Goal: Information Seeking & Learning: Learn about a topic

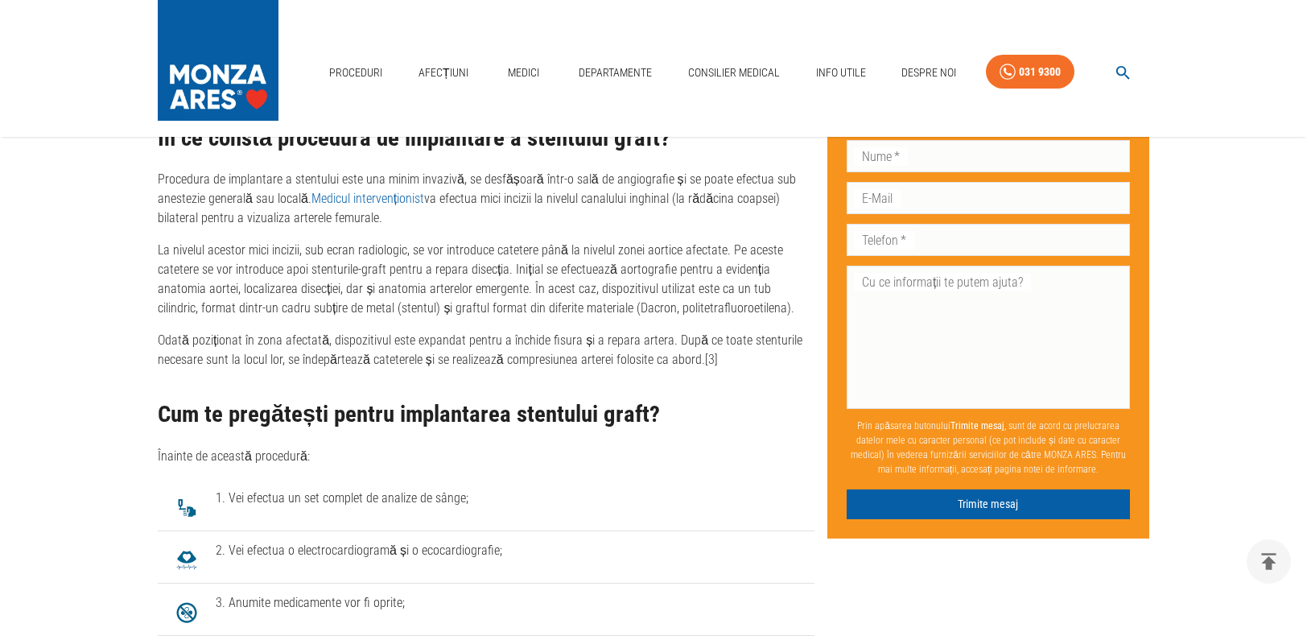
scroll to position [2338, 0]
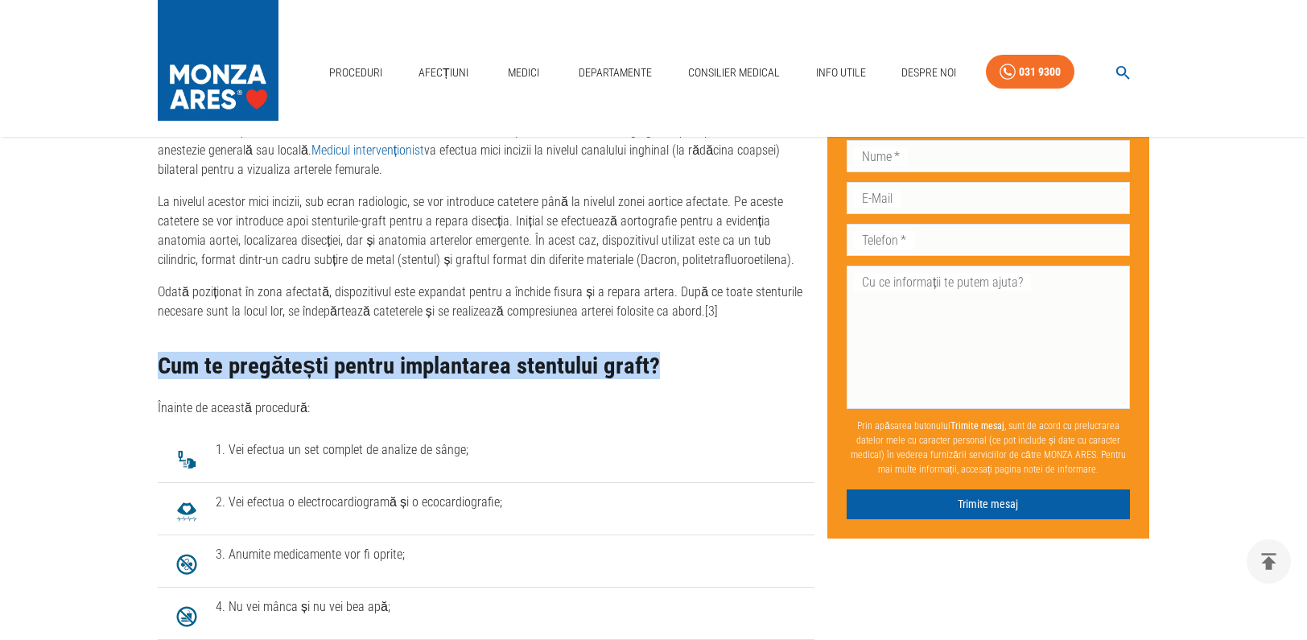
drag, startPoint x: 149, startPoint y: 368, endPoint x: 708, endPoint y: 363, distance: 558.7
click at [708, 363] on div "Publicat: [DATE] Ultima actualizare: [DATE] Distribuie: Cuprins Ce înseamnă dis…" at bounding box center [480, 393] width 670 height 4656
click at [696, 374] on h2 "Cum te pregătești pentru implantarea stentului graft?" at bounding box center [486, 366] width 657 height 26
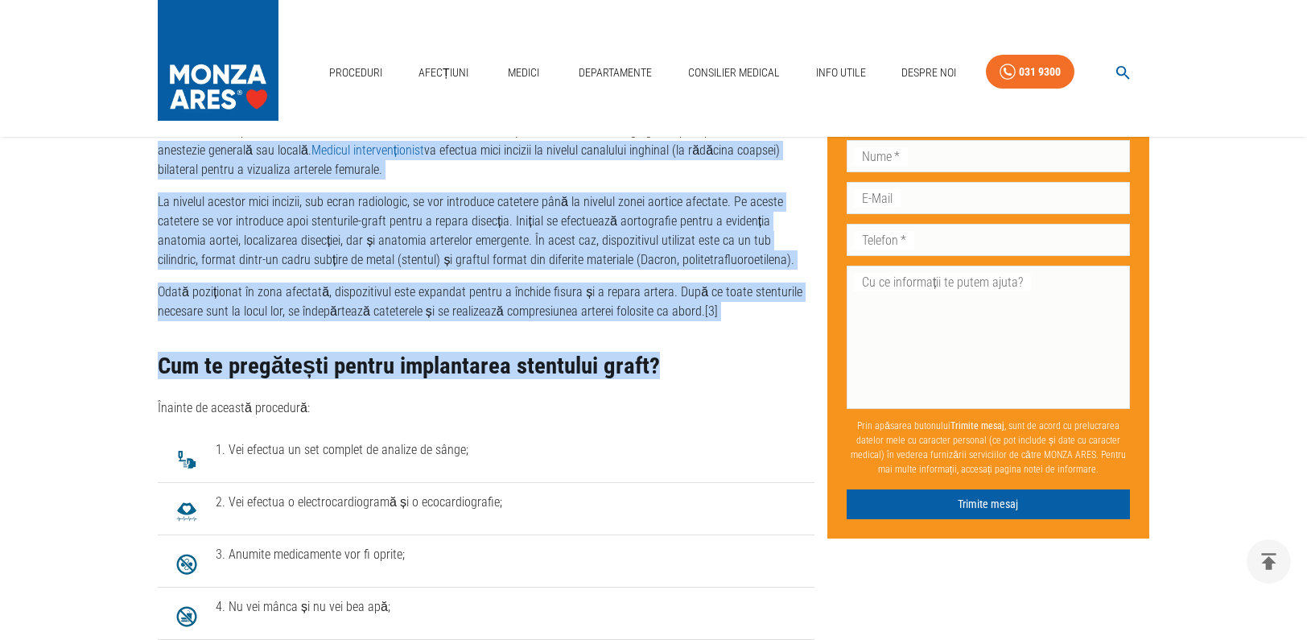
drag, startPoint x: 675, startPoint y: 370, endPoint x: 150, endPoint y: 155, distance: 566.9
click at [150, 155] on div "Publicat: [DATE] Ultima actualizare: [DATE] Distribuie: Cuprins Ce înseamnă dis…" at bounding box center [480, 393] width 670 height 4656
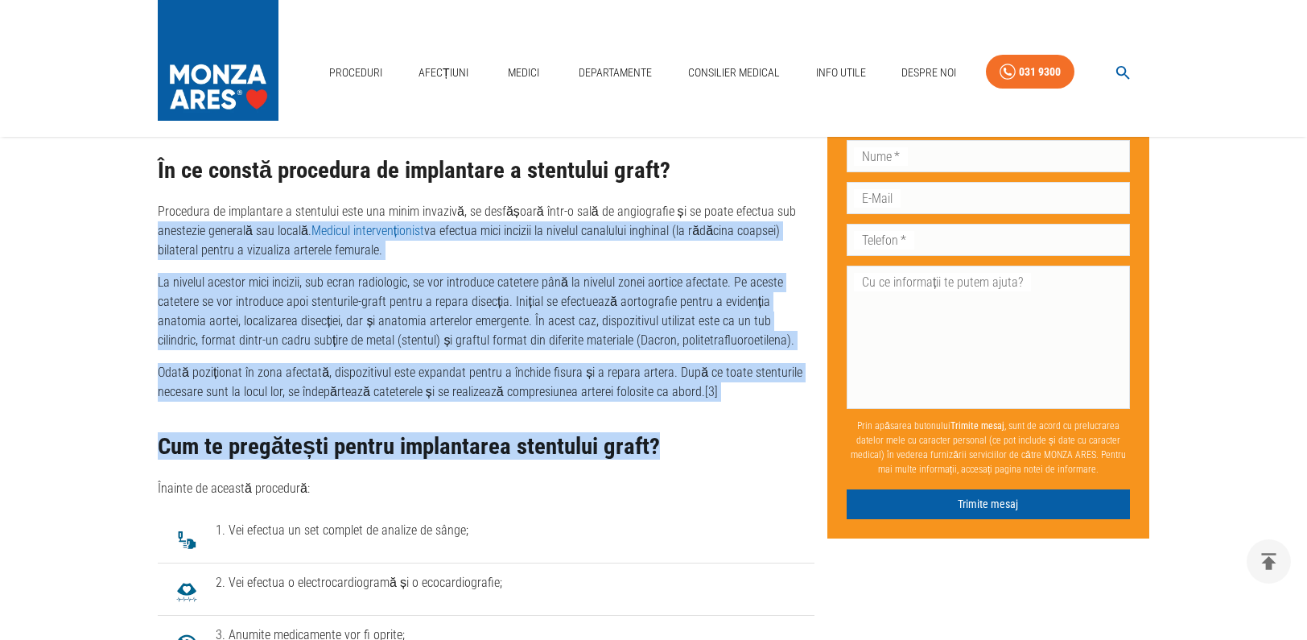
scroll to position [2229, 0]
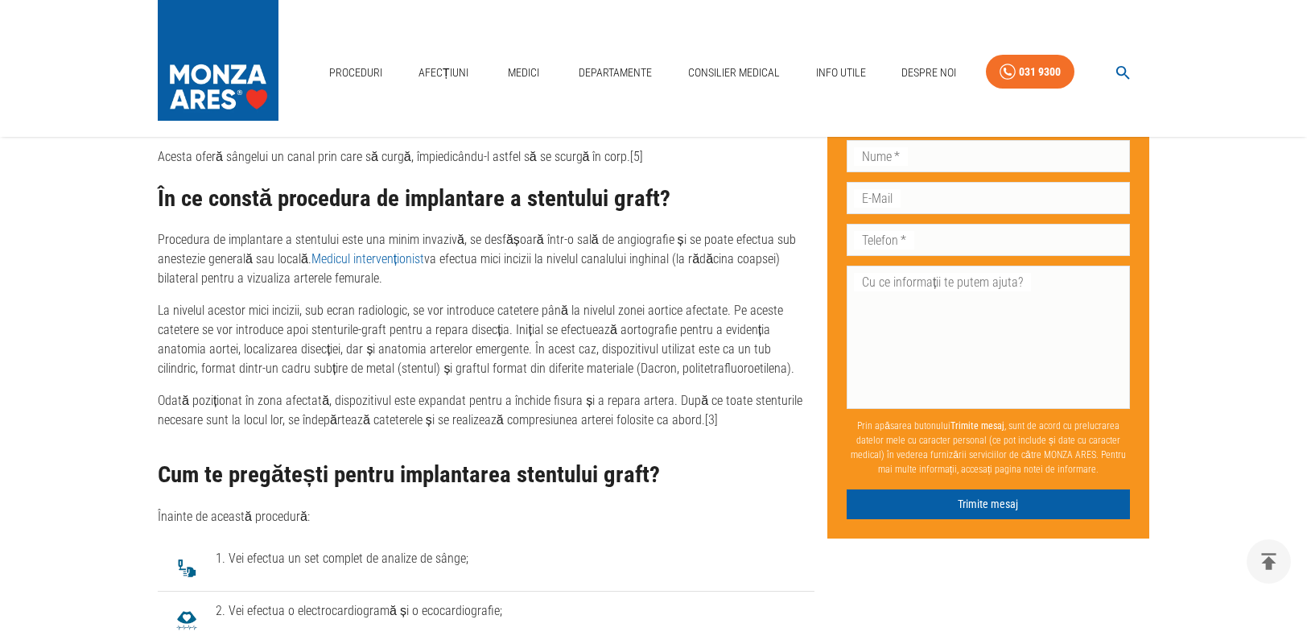
click at [374, 200] on h2 "În ce constă procedura de implantare a stentului graft?" at bounding box center [486, 199] width 657 height 26
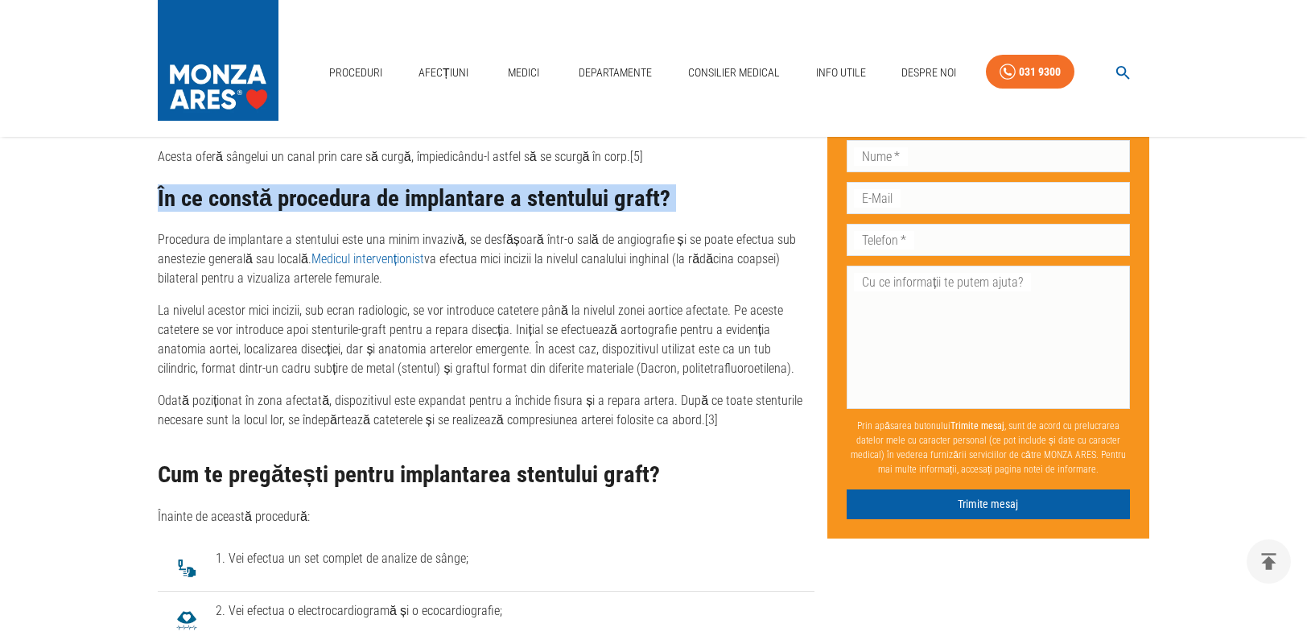
click at [374, 200] on h2 "În ce constă procedura de implantare a stentului graft?" at bounding box center [486, 199] width 657 height 26
click at [465, 200] on h2 "În ce constă procedura de implantare a stentului graft?" at bounding box center [486, 199] width 657 height 26
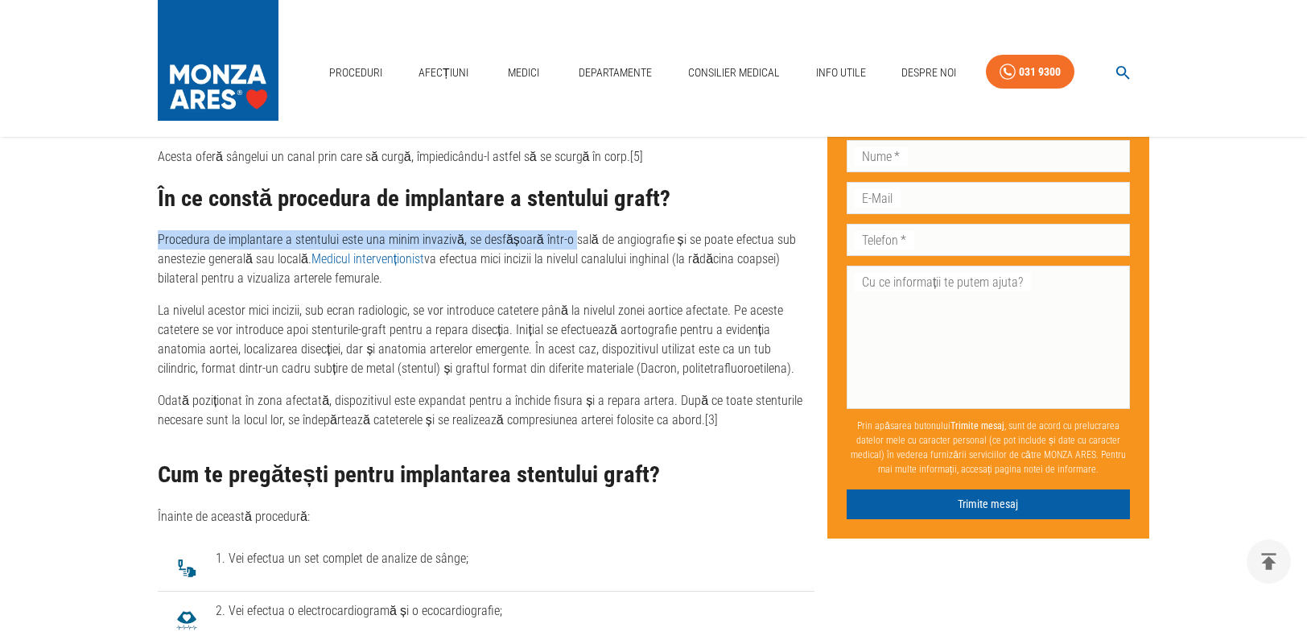
drag, startPoint x: 158, startPoint y: 238, endPoint x: 564, endPoint y: 242, distance: 406.6
click at [564, 242] on div "Publicat: [DATE] Ultima actualizare: [DATE] Distribuie: Cuprins Ce înseamnă dis…" at bounding box center [480, 502] width 670 height 4656
click at [535, 244] on p "Procedura de implantare a stentului este una minim invazivă, se desfășoară într…" at bounding box center [486, 259] width 657 height 58
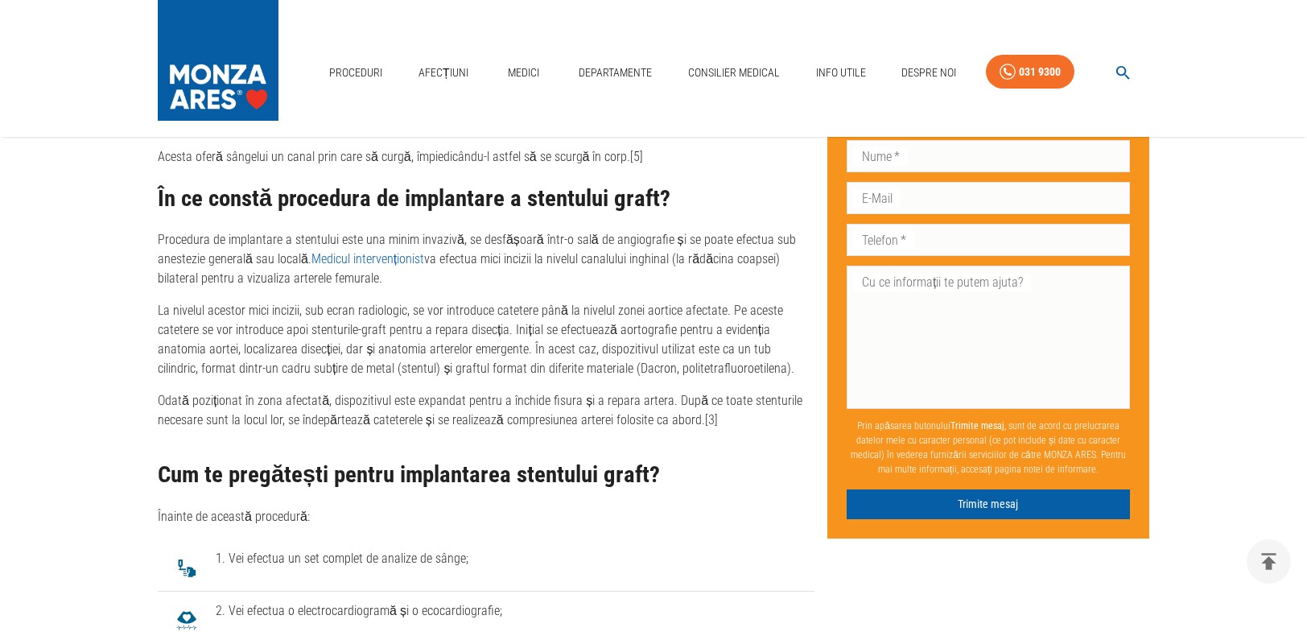
drag, startPoint x: 198, startPoint y: 281, endPoint x: 403, endPoint y: 282, distance: 205.3
click at [460, 272] on p "Procedura de implantare a stentului este una minim invazivă, se desfășoară într…" at bounding box center [486, 259] width 657 height 58
click at [403, 282] on p "Procedura de implantare a stentului este una minim invazivă, se desfășoară într…" at bounding box center [486, 259] width 657 height 58
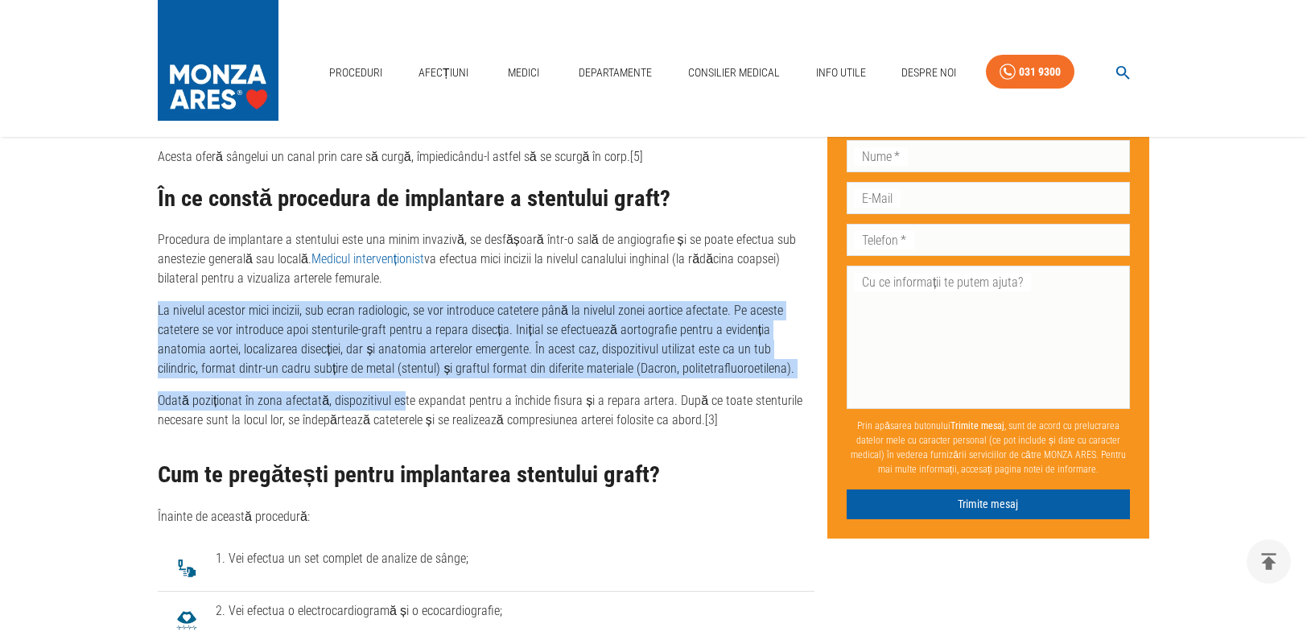
drag, startPoint x: 155, startPoint y: 311, endPoint x: 397, endPoint y: 382, distance: 251.7
click at [397, 382] on div "Publicat: [DATE] Ultima actualizare: [DATE] Distribuie: Cuprins Ce înseamnă dis…" at bounding box center [480, 502] width 670 height 4656
click at [341, 365] on p "La nivelul acestor mici incizii, sub ecran radiologic, se vor introduce cateter…" at bounding box center [486, 339] width 657 height 77
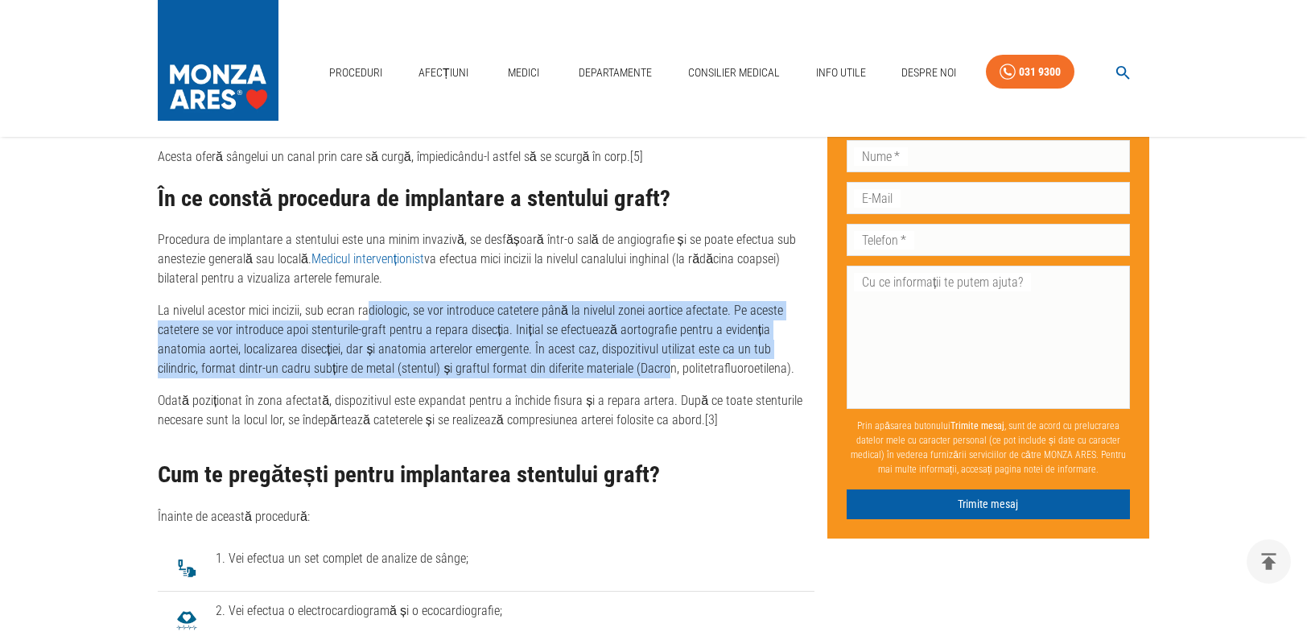
drag, startPoint x: 366, startPoint y: 313, endPoint x: 578, endPoint y: 378, distance: 221.3
click at [578, 377] on p "La nivelul acestor mici incizii, sub ecran radiologic, se vor introduce cateter…" at bounding box center [486, 339] width 657 height 77
click at [547, 340] on p "La nivelul acestor mici incizii, sub ecran radiologic, se vor introduce cateter…" at bounding box center [486, 339] width 657 height 77
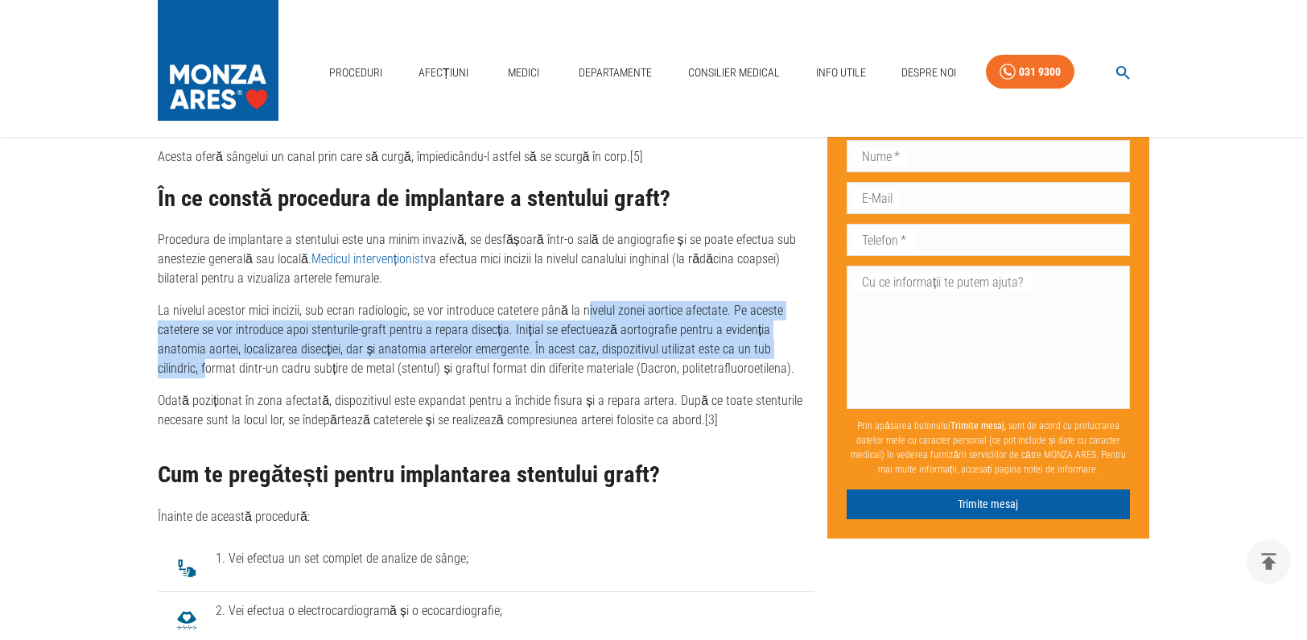
drag, startPoint x: 586, startPoint y: 312, endPoint x: 753, endPoint y: 352, distance: 171.2
click at [766, 352] on p "La nivelul acestor mici incizii, sub ecran radiologic, se vor introduce cateter…" at bounding box center [486, 339] width 657 height 77
click at [429, 350] on p "La nivelul acestor mici incizii, sub ecran radiologic, se vor introduce cateter…" at bounding box center [486, 339] width 657 height 77
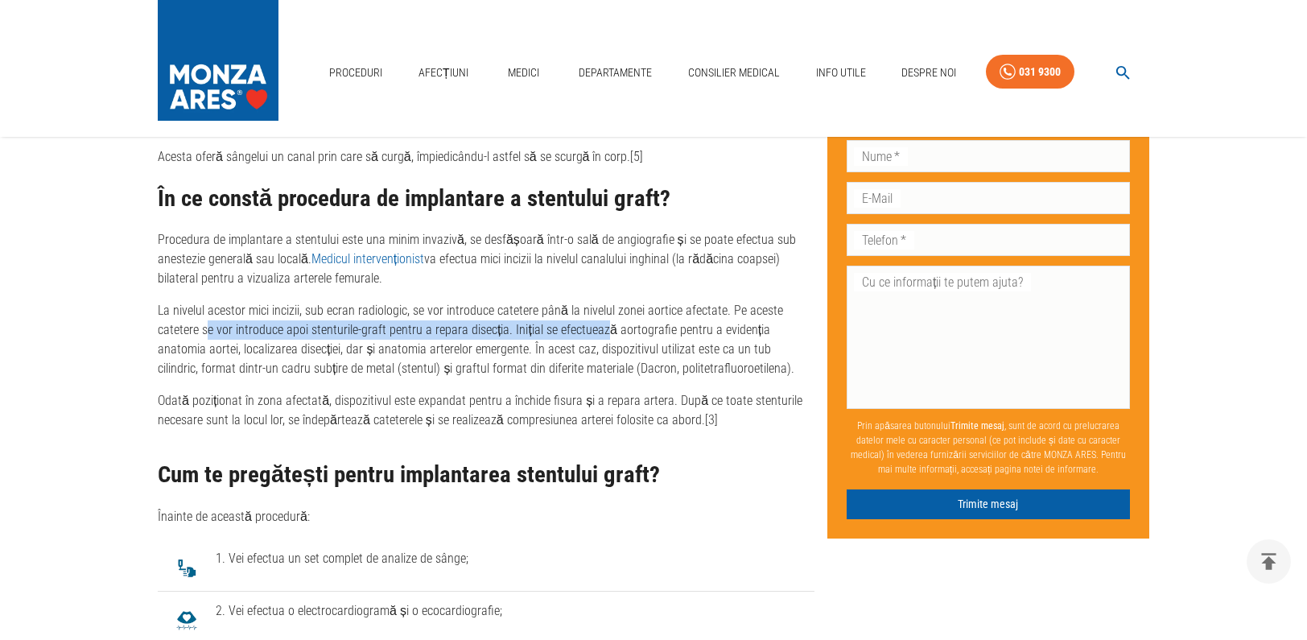
drag, startPoint x: 209, startPoint y: 332, endPoint x: 599, endPoint y: 335, distance: 390.5
click at [599, 335] on p "La nivelul acestor mici incizii, sub ecran radiologic, se vor introduce cateter…" at bounding box center [486, 339] width 657 height 77
click at [394, 349] on p "La nivelul acestor mici incizii, sub ecran radiologic, se vor introduce cateter…" at bounding box center [486, 339] width 657 height 77
drag, startPoint x: 400, startPoint y: 330, endPoint x: 679, endPoint y: 333, distance: 279.4
click at [679, 333] on p "La nivelul acestor mici incizii, sub ecran radiologic, se vor introduce cateter…" at bounding box center [486, 339] width 657 height 77
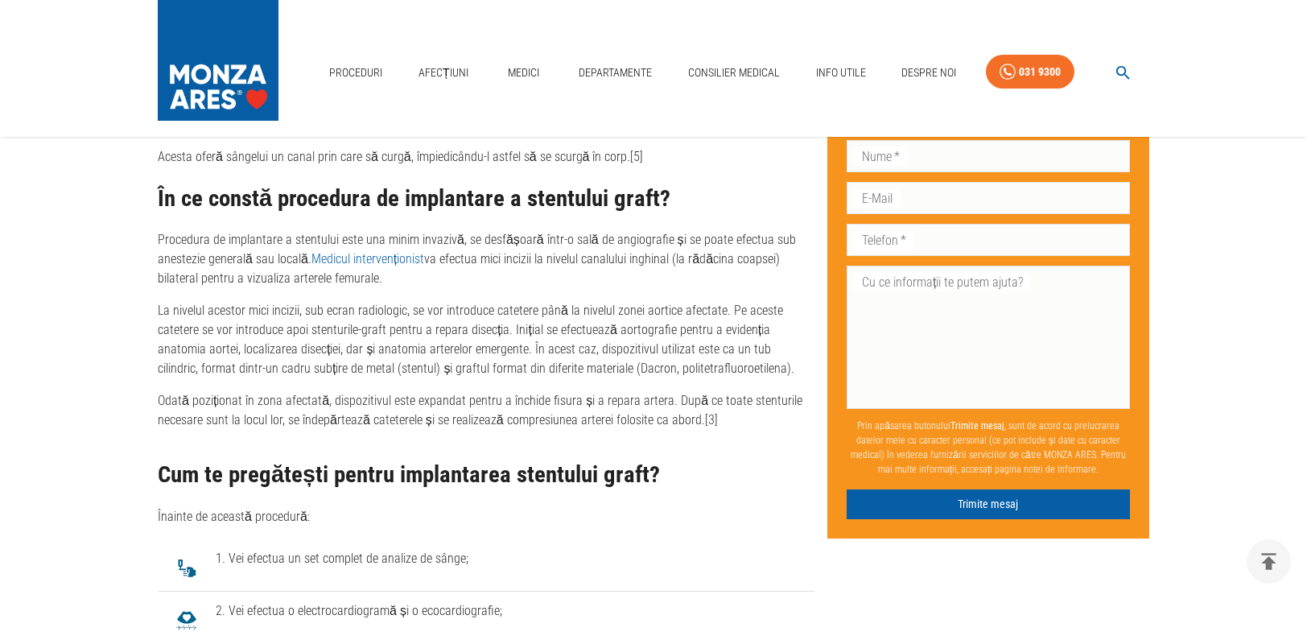
click at [559, 354] on p "La nivelul acestor mici incizii, sub ecran radiologic, se vor introduce cateter…" at bounding box center [486, 339] width 657 height 77
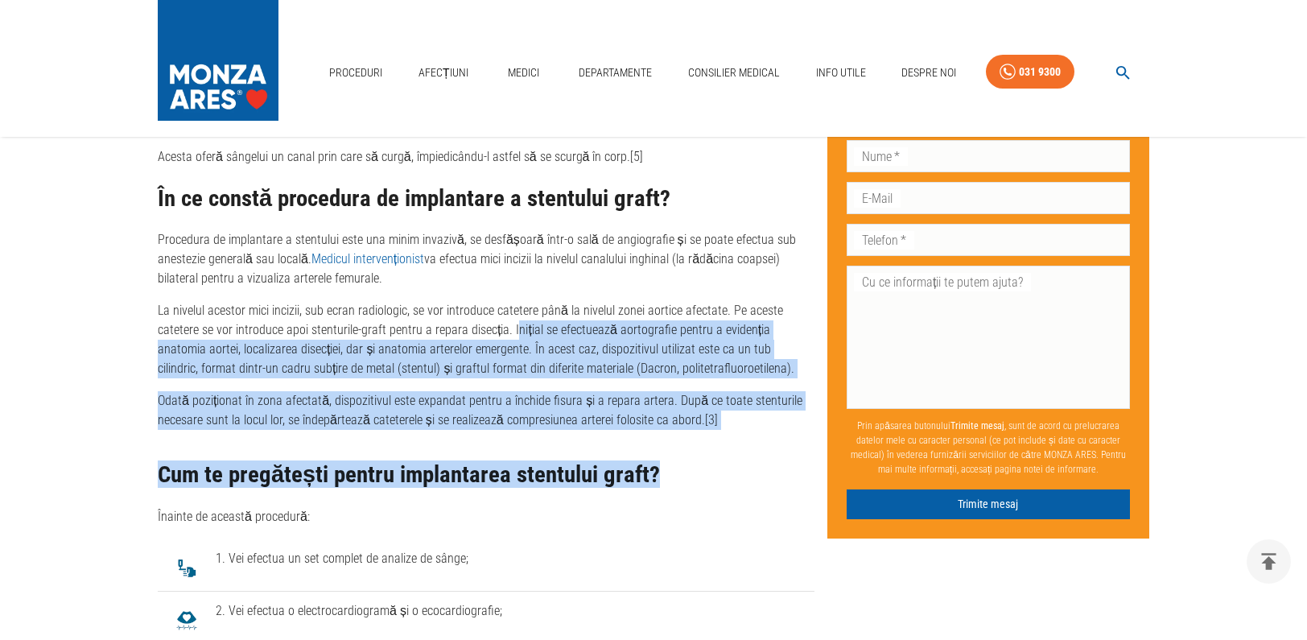
drag, startPoint x: 514, startPoint y: 334, endPoint x: 731, endPoint y: 433, distance: 238.9
click at [731, 433] on div "Publicat: [DATE] Ultima actualizare: [DATE] Distribuie: Cuprins Ce înseamnă dis…" at bounding box center [480, 502] width 670 height 4656
click at [731, 459] on div "Cum te pregătești pentru implantarea stentului graft? Înainte de această proced…" at bounding box center [486, 491] width 657 height 96
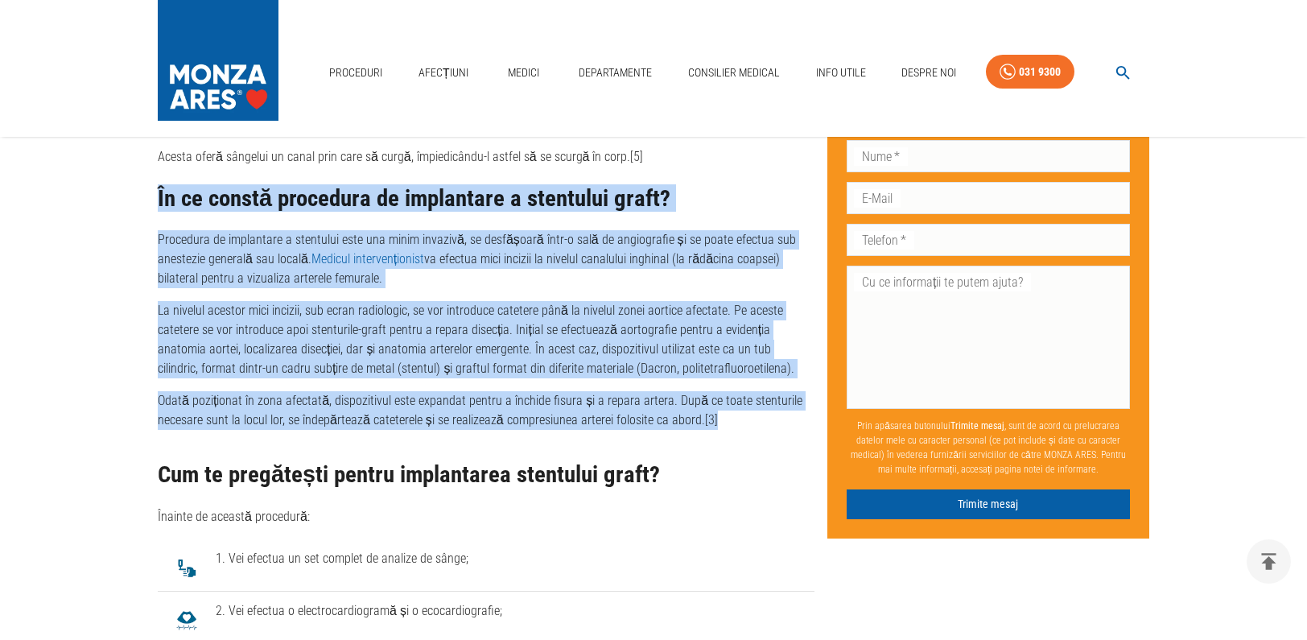
drag, startPoint x: 689, startPoint y: 415, endPoint x: 156, endPoint y: 191, distance: 578.3
click at [156, 191] on div "Publicat: [DATE] Ultima actualizare: [DATE] Distribuie: Cuprins Ce înseamnă dis…" at bounding box center [480, 502] width 670 height 4656
click at [187, 190] on h2 "În ce constă procedura de implantare a stentului graft?" at bounding box center [486, 199] width 657 height 26
drag, startPoint x: 155, startPoint y: 197, endPoint x: 727, endPoint y: 417, distance: 613.1
click at [727, 417] on div "Publicat: [DATE] Ultima actualizare: [DATE] Distribuie: Cuprins Ce înseamnă dis…" at bounding box center [480, 502] width 670 height 4656
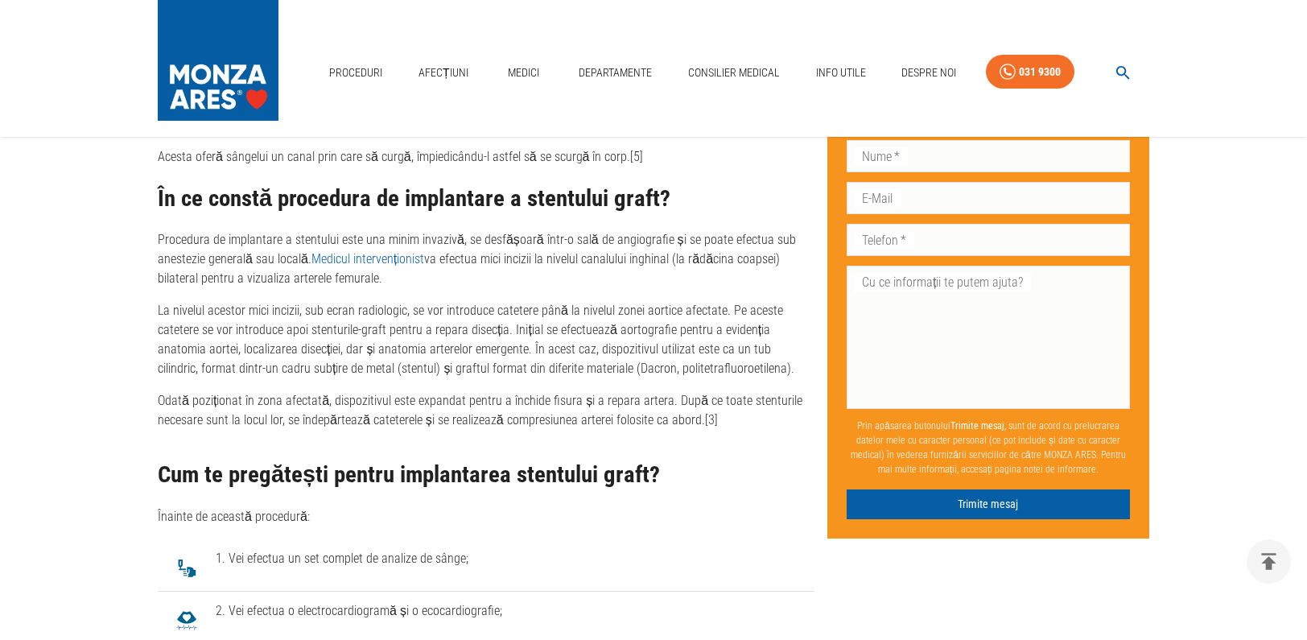
click at [730, 433] on div "Publicat: [DATE] Ultima actualizare: [DATE] Distribuie: Cuprins Ce înseamnă dis…" at bounding box center [480, 502] width 670 height 4656
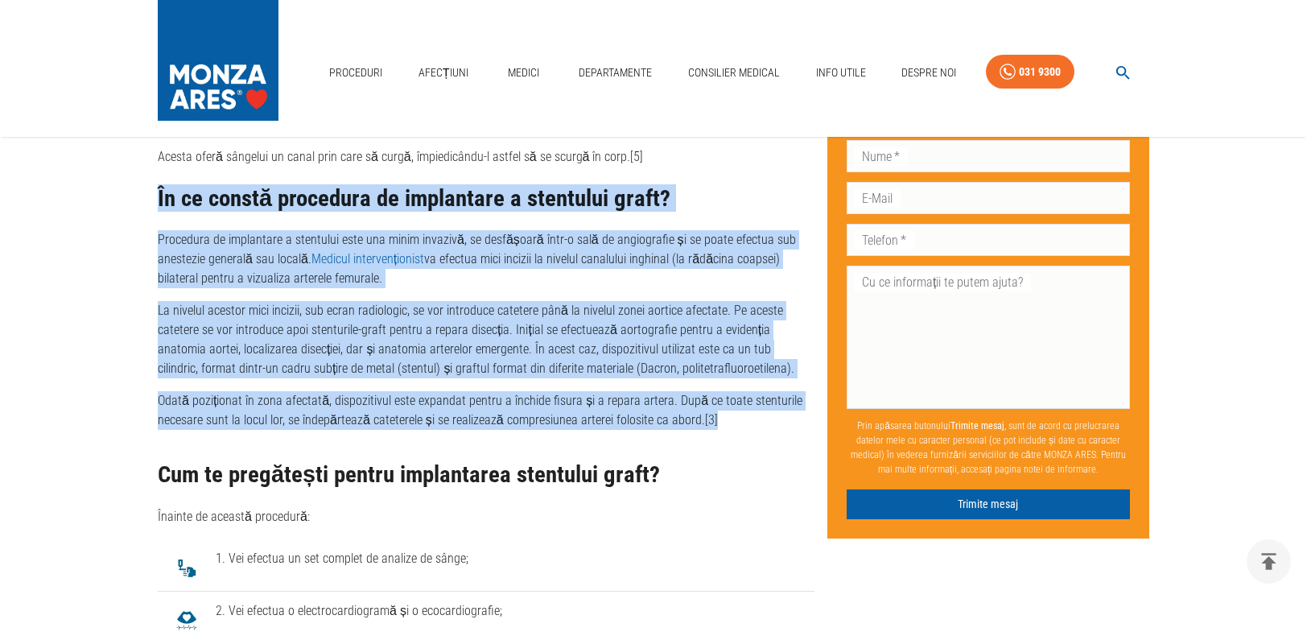
drag, startPoint x: 715, startPoint y: 419, endPoint x: 143, endPoint y: 194, distance: 614.4
click at [143, 194] on div "Acasă › Proceduri Implantare de [MEDICAL_DATA] graft - Disecție de aortă de tip…" at bounding box center [653, 381] width 1030 height 4899
click at [218, 208] on h2 "În ce constă procedura de implantare a stentului graft?" at bounding box center [486, 199] width 657 height 26
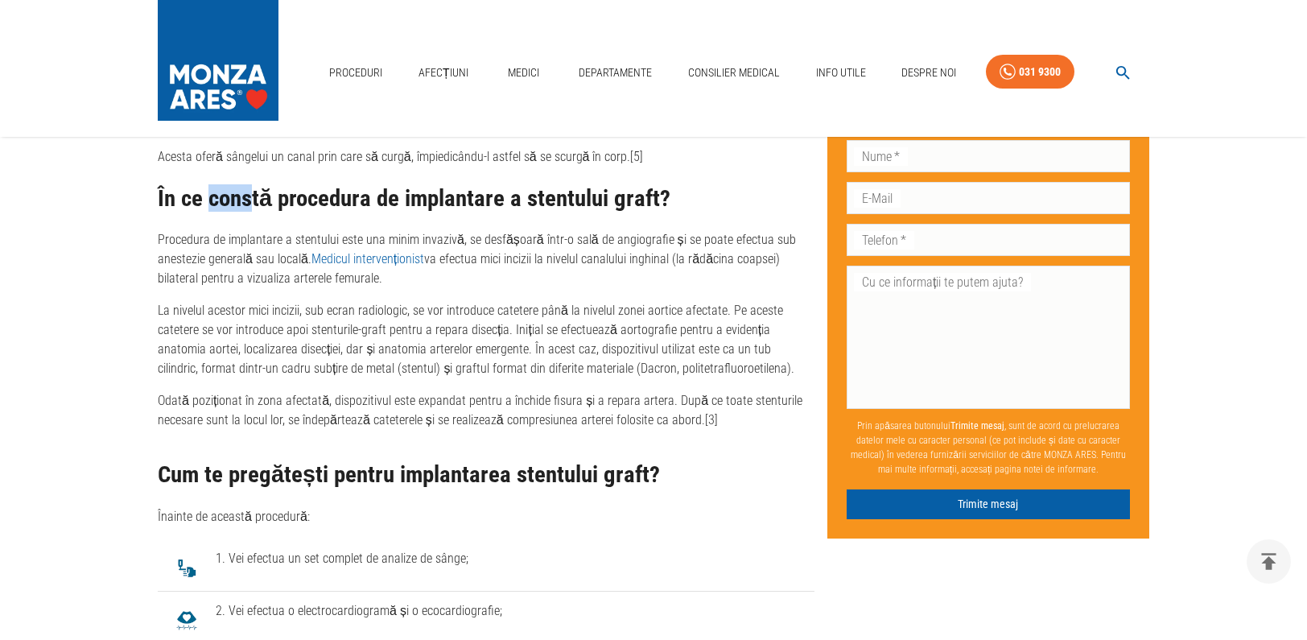
drag, startPoint x: 209, startPoint y: 197, endPoint x: 250, endPoint y: 197, distance: 41.1
click at [250, 197] on h2 "În ce constă procedura de implantare a stentului graft?" at bounding box center [486, 199] width 657 height 26
click at [270, 199] on h2 "În ce constă procedura de implantare a stentului graft?" at bounding box center [486, 199] width 657 height 26
drag, startPoint x: 255, startPoint y: 199, endPoint x: 279, endPoint y: 199, distance: 24.2
click at [279, 199] on h2 "În ce constă procedura de implantare a stentului graft?" at bounding box center [486, 199] width 657 height 26
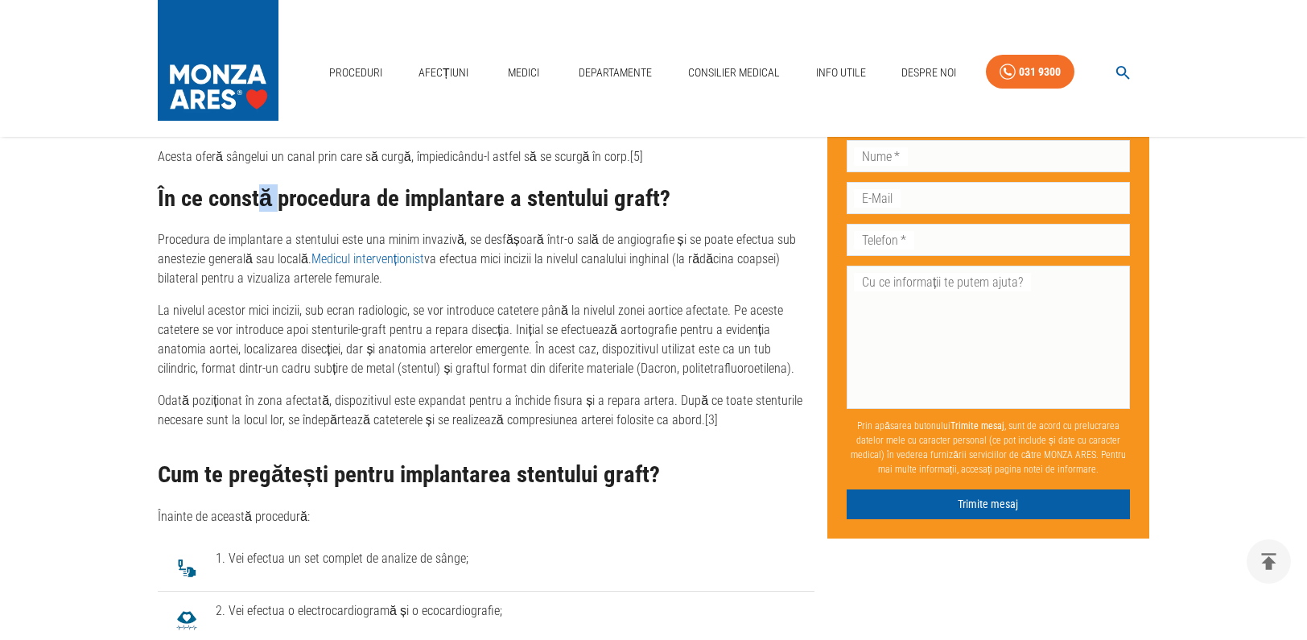
click at [280, 201] on h2 "În ce constă procedura de implantare a stentului graft?" at bounding box center [486, 199] width 657 height 26
drag, startPoint x: 251, startPoint y: 201, endPoint x: 295, endPoint y: 198, distance: 44.4
click at [295, 198] on h2 "În ce constă procedura de implantare a stentului graft?" at bounding box center [486, 199] width 657 height 26
click at [318, 204] on h2 "În ce constă procedura de implantare a stentului graft?" at bounding box center [486, 199] width 657 height 26
drag, startPoint x: 296, startPoint y: 202, endPoint x: 328, endPoint y: 204, distance: 31.5
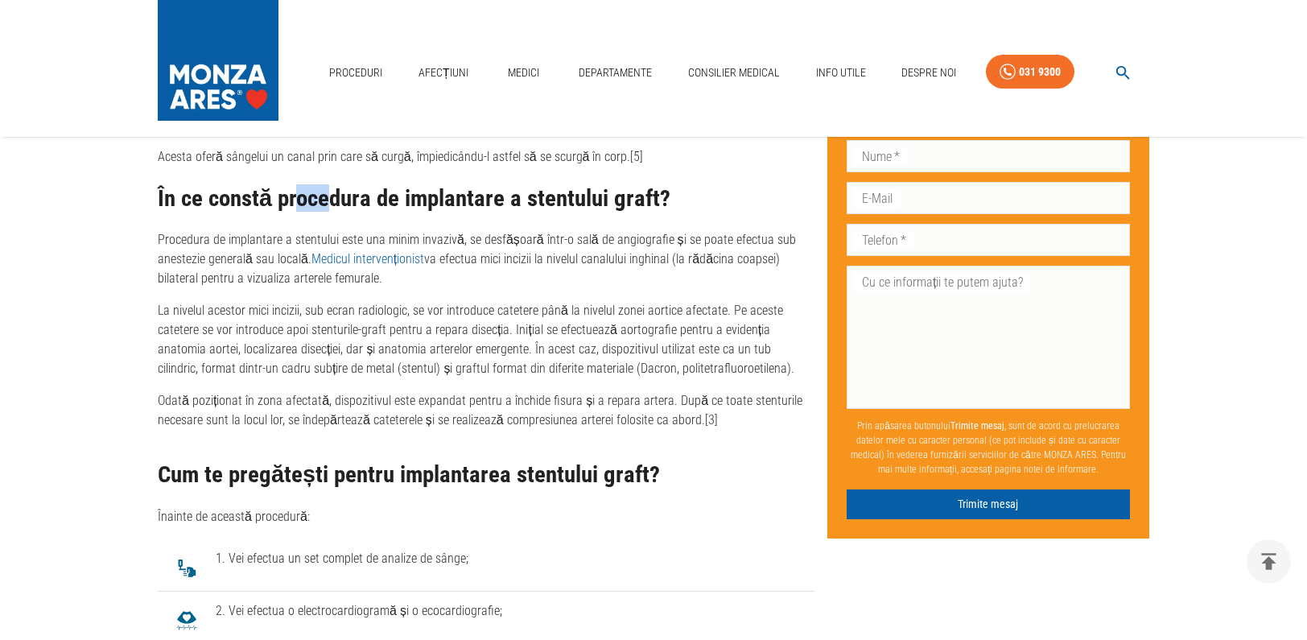
click at [325, 204] on h2 "În ce constă procedura de implantare a stentului graft?" at bounding box center [486, 199] width 657 height 26
click at [345, 202] on h2 "În ce constă procedura de implantare a stentului graft?" at bounding box center [486, 199] width 657 height 26
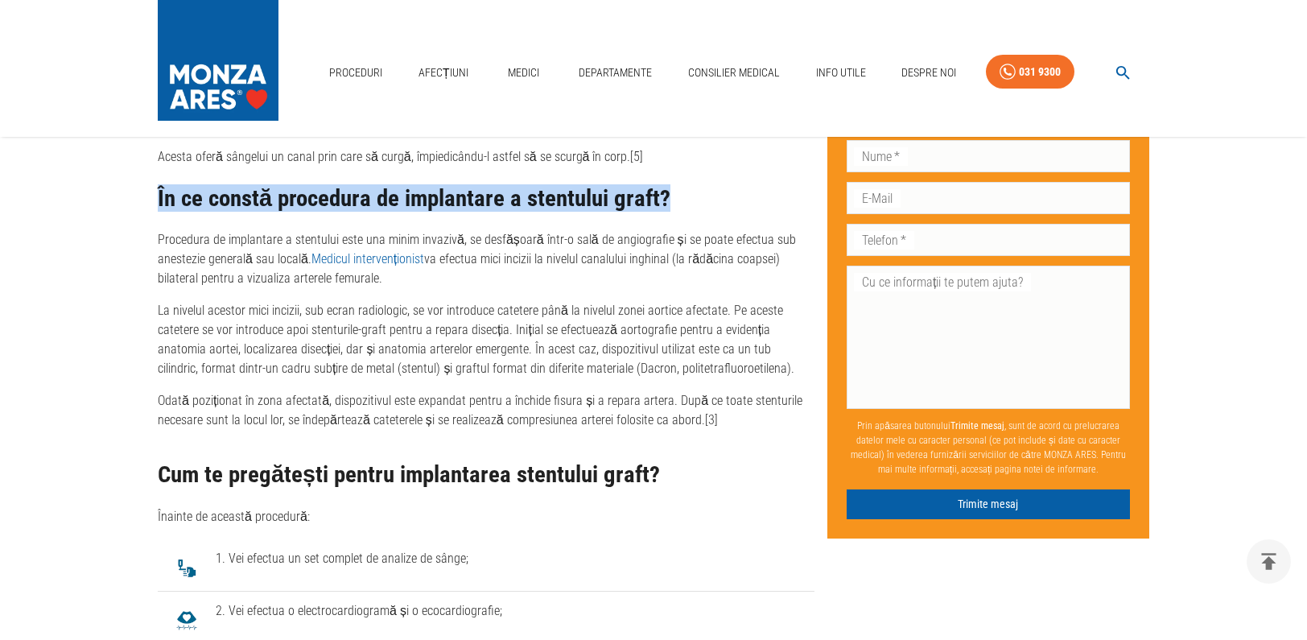
drag, startPoint x: 657, startPoint y: 193, endPoint x: 126, endPoint y: 193, distance: 530.5
click at [126, 193] on main "Acasă › Proceduri Implantare de [MEDICAL_DATA] graft - Disecție de aortă de tip…" at bounding box center [653, 381] width 1307 height 4899
click at [219, 199] on h2 "În ce constă procedura de implantare a stentului graft?" at bounding box center [486, 199] width 657 height 26
drag, startPoint x: 174, startPoint y: 199, endPoint x: 694, endPoint y: 185, distance: 520.2
click at [694, 185] on div "Publicat: [DATE] Ultima actualizare: [DATE] Distribuie: Cuprins Ce înseamnă dis…" at bounding box center [480, 502] width 670 height 4656
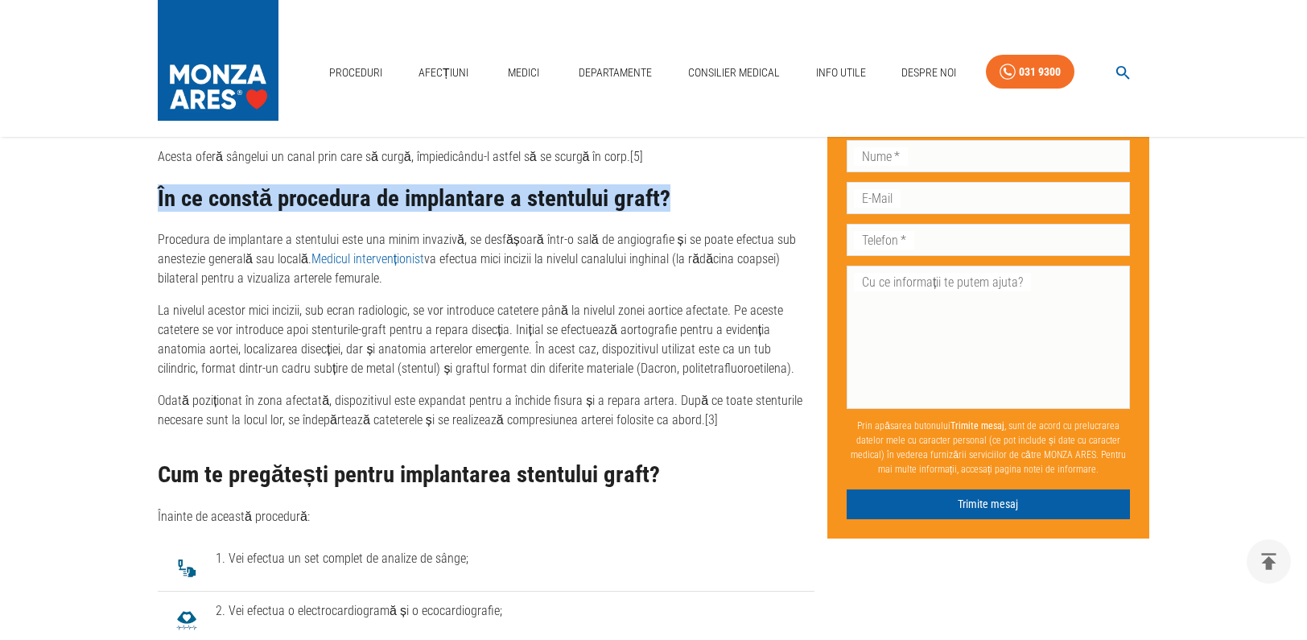
click at [655, 199] on h2 "În ce constă procedura de implantare a stentului graft?" at bounding box center [486, 199] width 657 height 26
drag, startPoint x: 667, startPoint y: 200, endPoint x: 149, endPoint y: 208, distance: 517.7
click at [149, 208] on div "Publicat: [DATE] Ultima actualizare: [DATE] Distribuie: Cuprins Ce înseamnă dis…" at bounding box center [480, 502] width 670 height 4656
click at [169, 195] on h2 "În ce constă procedura de implantare a stentului graft?" at bounding box center [486, 199] width 657 height 26
drag, startPoint x: 160, startPoint y: 197, endPoint x: 686, endPoint y: 194, distance: 525.7
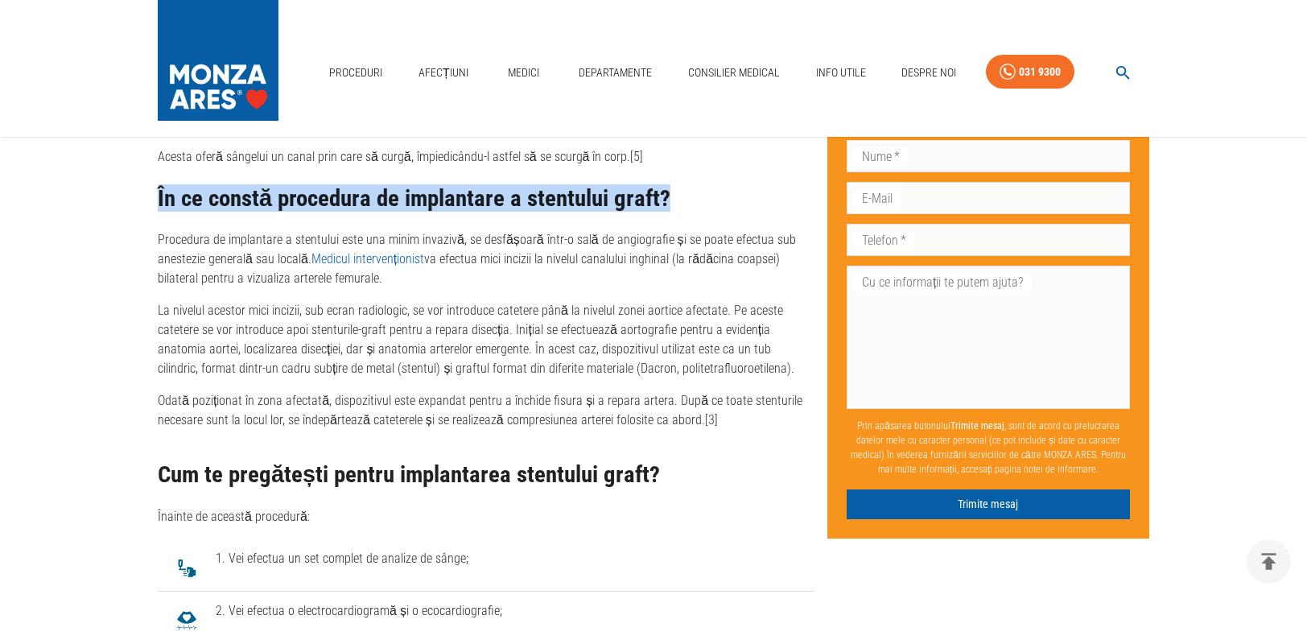
click at [686, 194] on h2 "În ce constă procedura de implantare a stentului graft?" at bounding box center [486, 199] width 657 height 26
click at [668, 204] on h2 "În ce constă procedura de implantare a stentului graft?" at bounding box center [486, 199] width 657 height 26
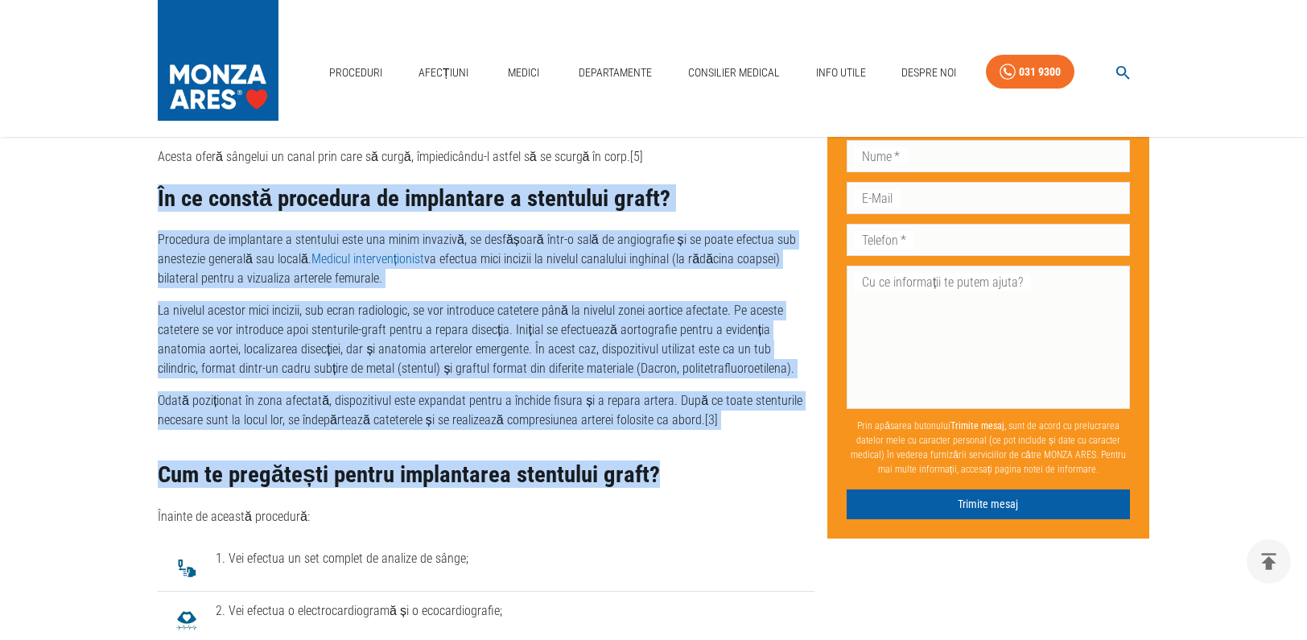
drag, startPoint x: 589, startPoint y: 446, endPoint x: 152, endPoint y: 197, distance: 503.0
click at [152, 197] on div "Publicat: [DATE] Ultima actualizare: [DATE] Distribuie: Cuprins Ce înseamnă dis…" at bounding box center [480, 502] width 670 height 4656
click at [216, 207] on h2 "În ce constă procedura de implantare a stentului graft?" at bounding box center [486, 199] width 657 height 26
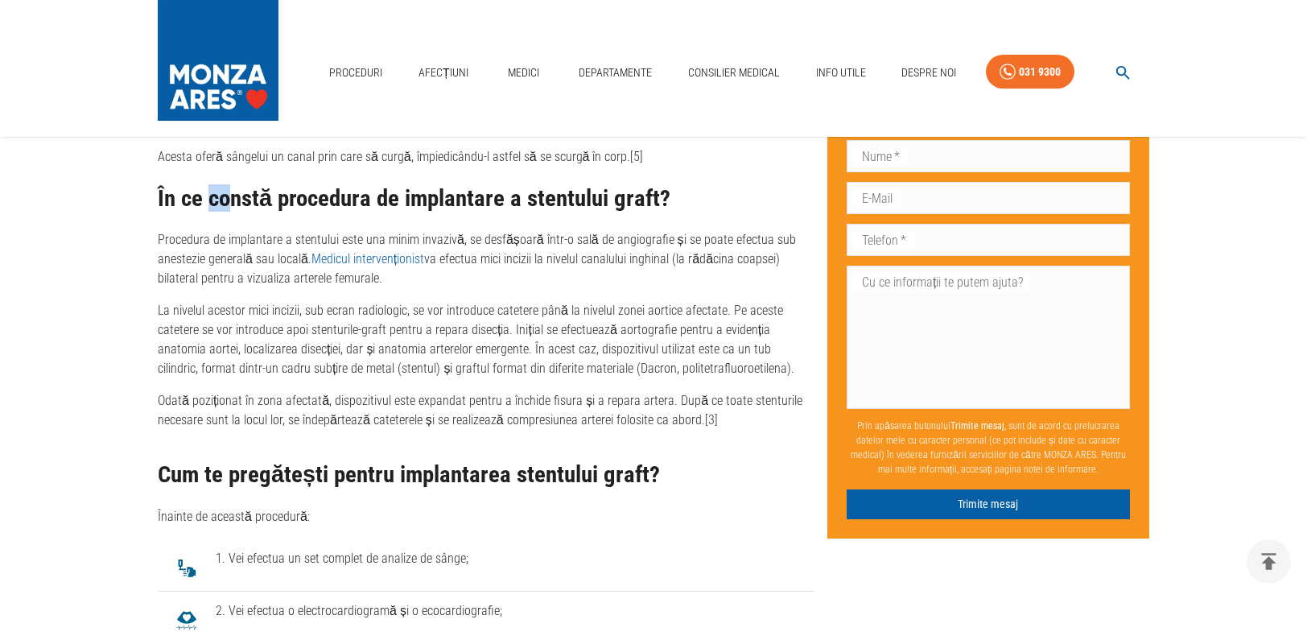
drag, startPoint x: 209, startPoint y: 199, endPoint x: 229, endPoint y: 199, distance: 20.1
click at [229, 199] on h2 "În ce constă procedura de implantare a stentului graft?" at bounding box center [486, 199] width 657 height 26
click at [252, 204] on h2 "În ce constă procedura de implantare a stentului graft?" at bounding box center [486, 199] width 657 height 26
drag, startPoint x: 232, startPoint y: 200, endPoint x: 261, endPoint y: 196, distance: 29.3
click at [261, 196] on h2 "În ce constă procedura de implantare a stentului graft?" at bounding box center [486, 199] width 657 height 26
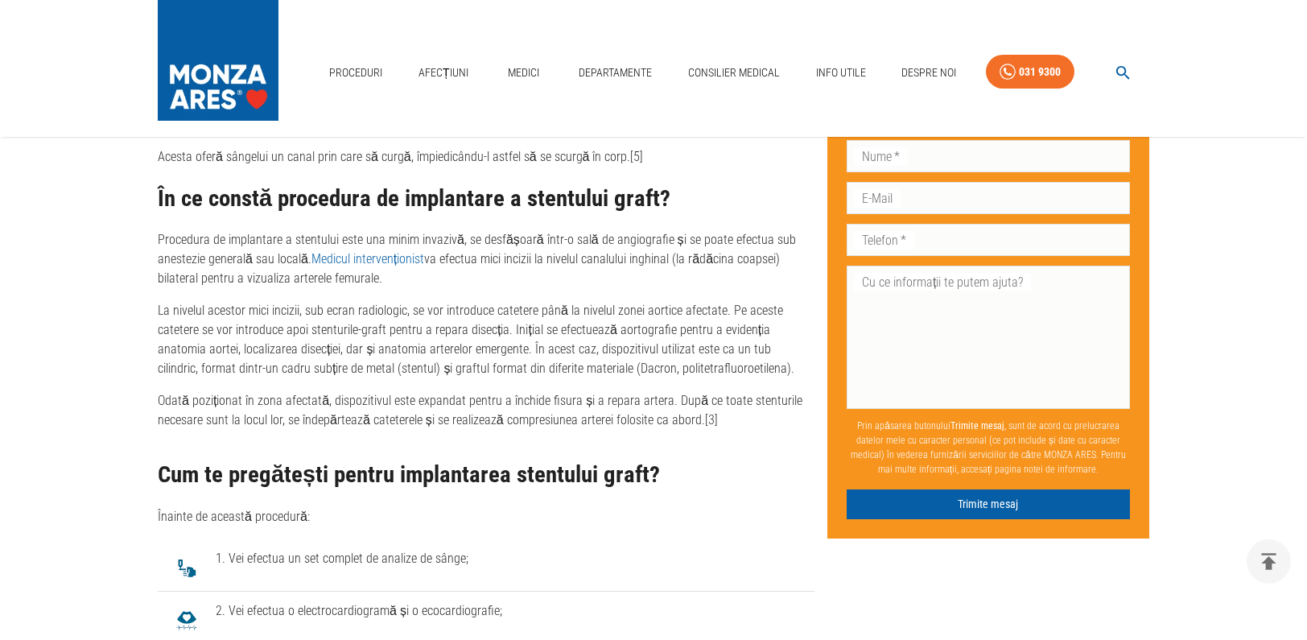
click at [308, 214] on div "În ce constă procedura de implantare a stentului graft? Procedura de implantare…" at bounding box center [486, 308] width 657 height 245
drag, startPoint x: 525, startPoint y: 200, endPoint x: 654, endPoint y: 202, distance: 128.8
click at [654, 202] on h2 "În ce constă procedura de implantare a stentului graft?" at bounding box center [486, 199] width 657 height 26
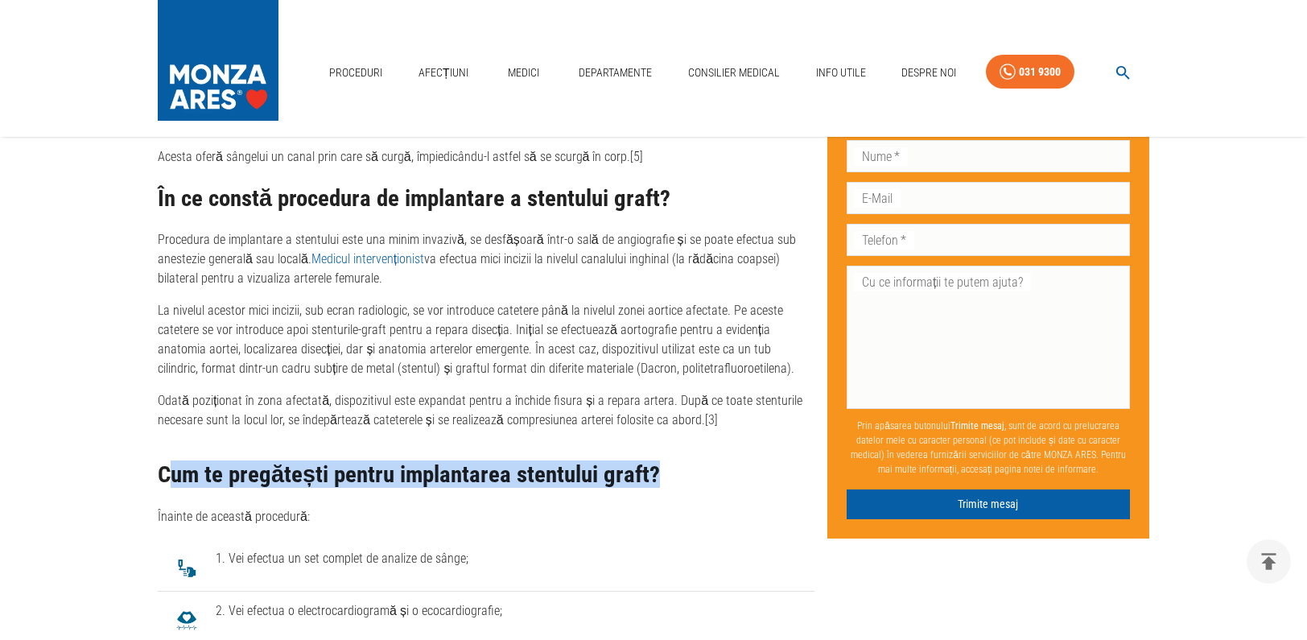
drag, startPoint x: 311, startPoint y: 481, endPoint x: 742, endPoint y: 481, distance: 431.5
click at [742, 481] on h2 "Cum te pregătești pentru implantarea stentului graft?" at bounding box center [486, 475] width 657 height 26
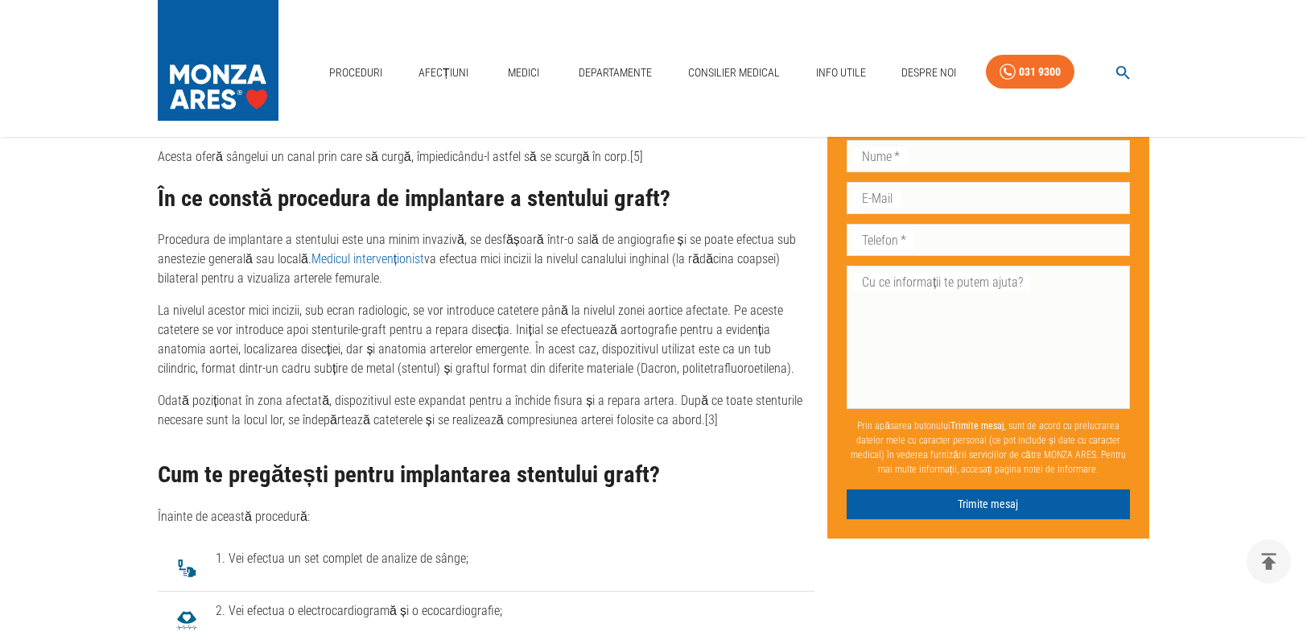
click at [563, 507] on p "Înainte de această procedură:" at bounding box center [486, 516] width 657 height 19
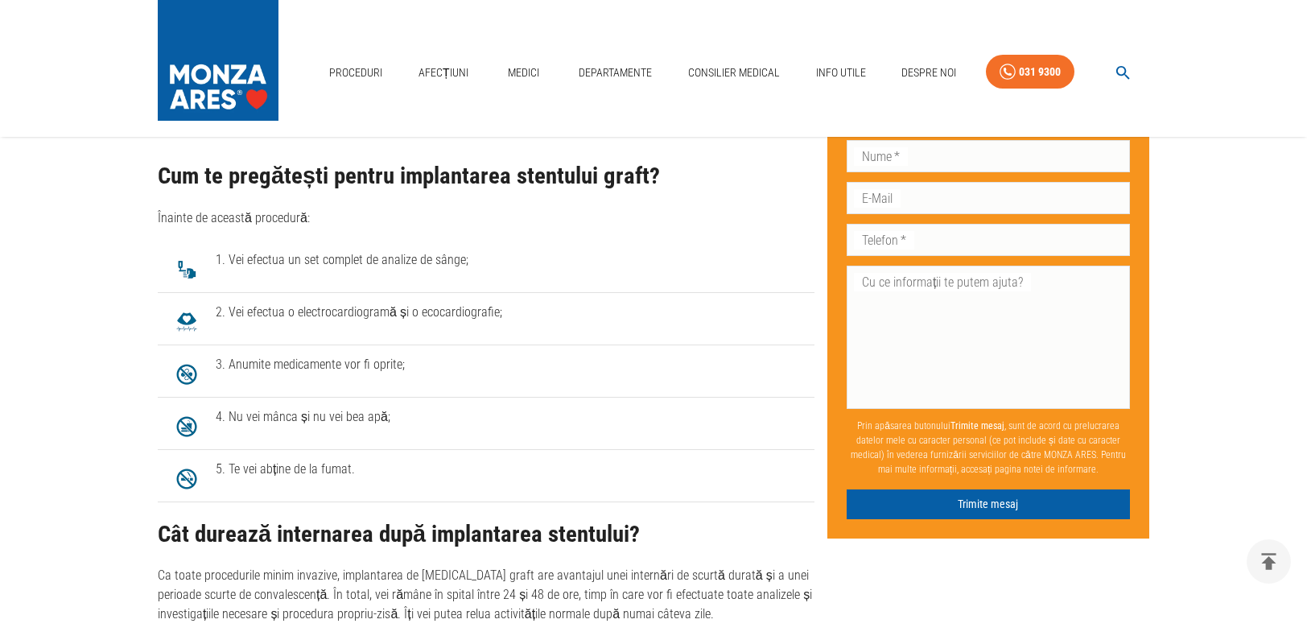
scroll to position [2557, 0]
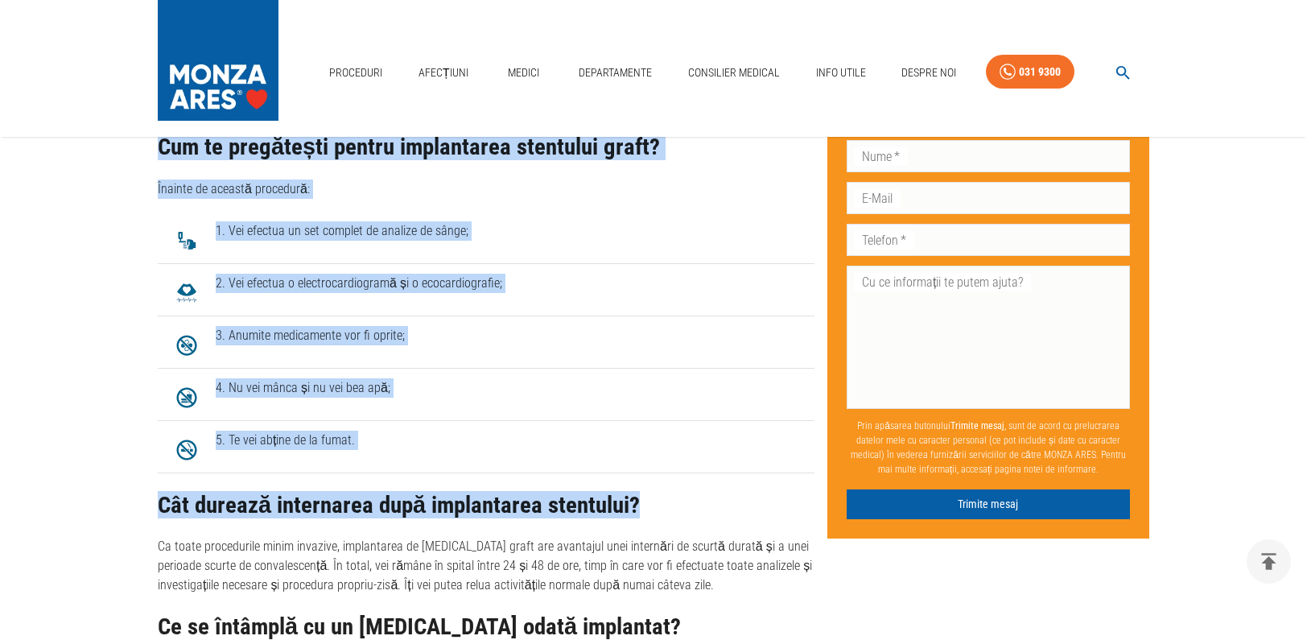
drag, startPoint x: 638, startPoint y: 506, endPoint x: 158, endPoint y: 138, distance: 604.1
click at [158, 138] on div "Publicat: [DATE] Ultima actualizare: [DATE] Distribuie: Cuprins Ce înseamnă dis…" at bounding box center [480, 175] width 670 height 4656
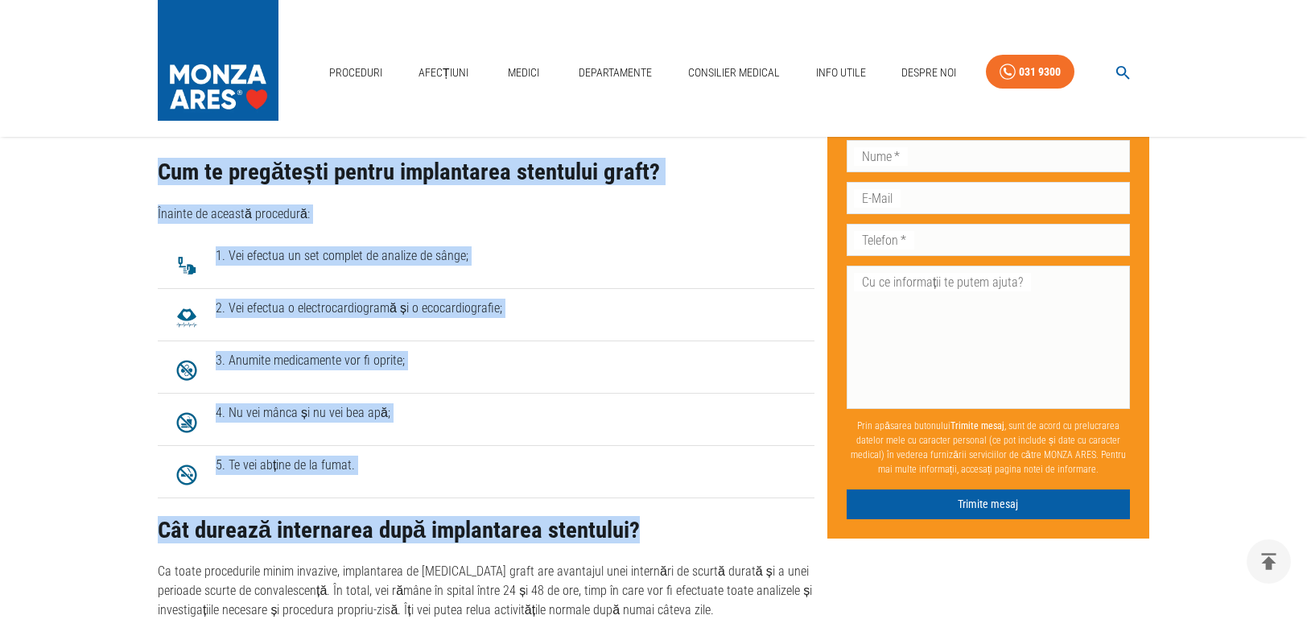
scroll to position [2521, 0]
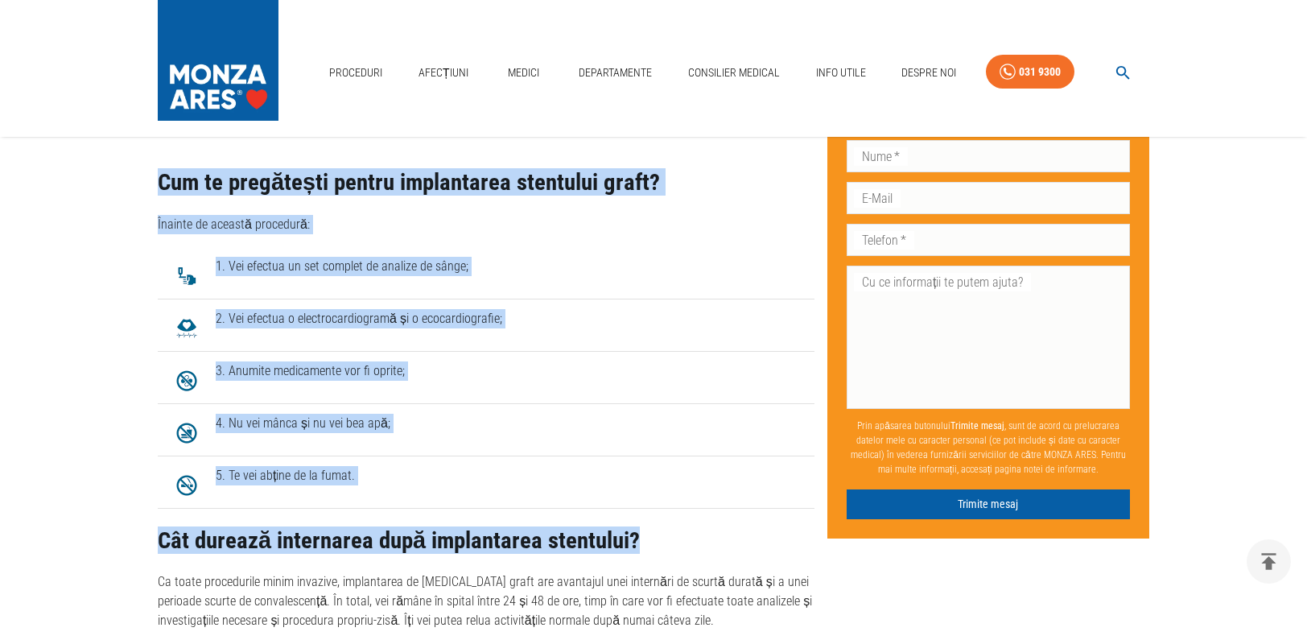
click at [506, 200] on div "Cum te pregătești pentru implantarea stentului graft? Înainte de această proced…" at bounding box center [486, 202] width 657 height 64
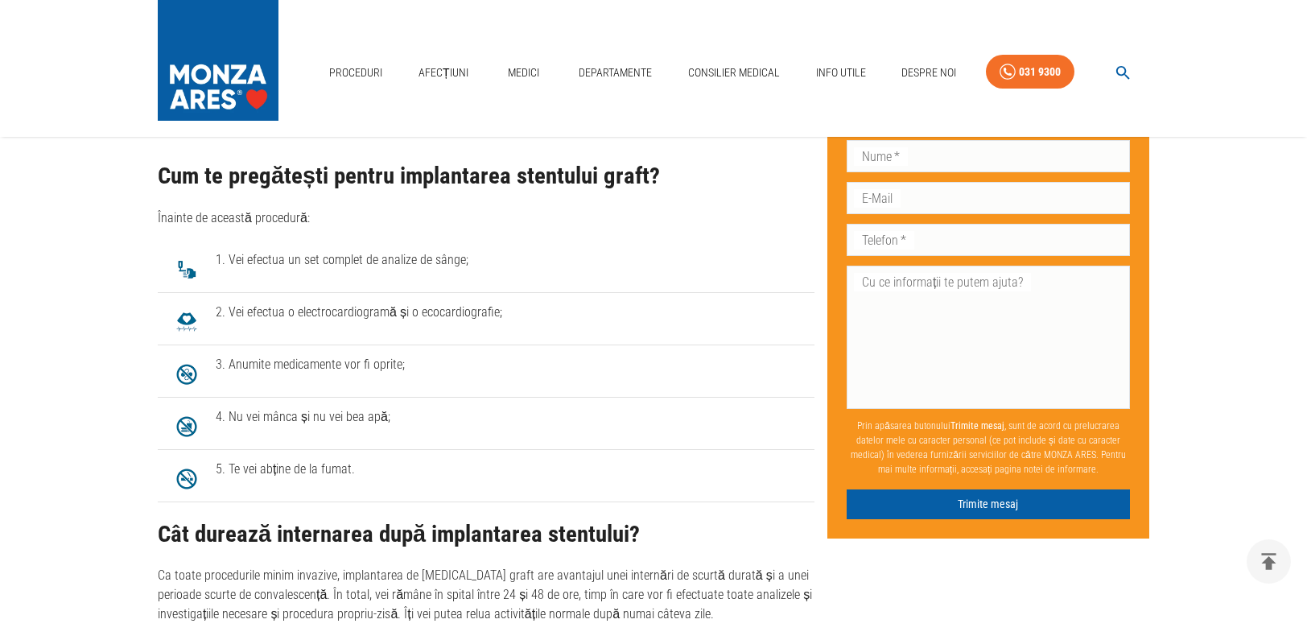
scroll to position [2517, 0]
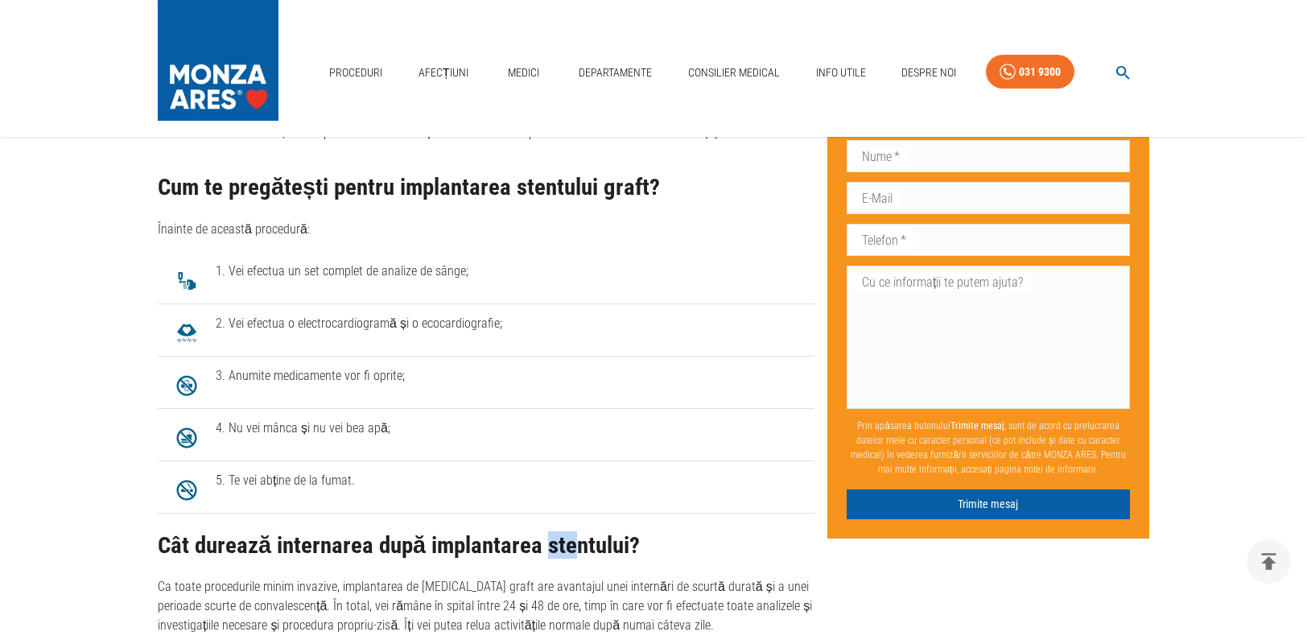
drag, startPoint x: 540, startPoint y: 548, endPoint x: 564, endPoint y: 544, distance: 24.5
click at [564, 544] on h2 "Cât durează internarea după implantarea stentului?" at bounding box center [486, 546] width 657 height 26
click at [575, 551] on h2 "Cât durează internarea după implantarea stentului?" at bounding box center [486, 546] width 657 height 26
drag, startPoint x: 571, startPoint y: 547, endPoint x: 596, endPoint y: 547, distance: 25.0
click at [596, 547] on h2 "Cât durează internarea după implantarea stentului?" at bounding box center [486, 546] width 657 height 26
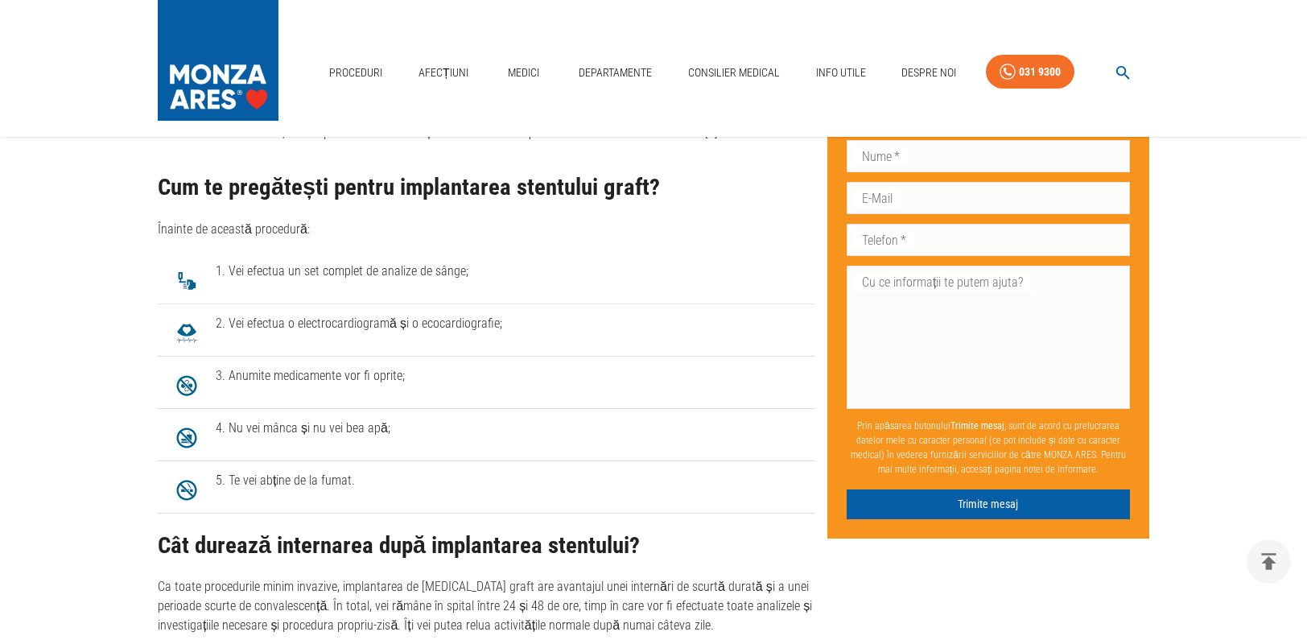
click at [666, 547] on h2 "Cât durează internarea după implantarea stentului?" at bounding box center [486, 546] width 657 height 26
drag, startPoint x: 543, startPoint y: 546, endPoint x: 564, endPoint y: 545, distance: 20.9
click at [564, 545] on h2 "Cât durează internarea după implantarea stentului?" at bounding box center [486, 546] width 657 height 26
click at [583, 548] on h2 "Cât durează internarea după implantarea stentului?" at bounding box center [486, 546] width 657 height 26
drag, startPoint x: 569, startPoint y: 547, endPoint x: 594, endPoint y: 543, distance: 25.4
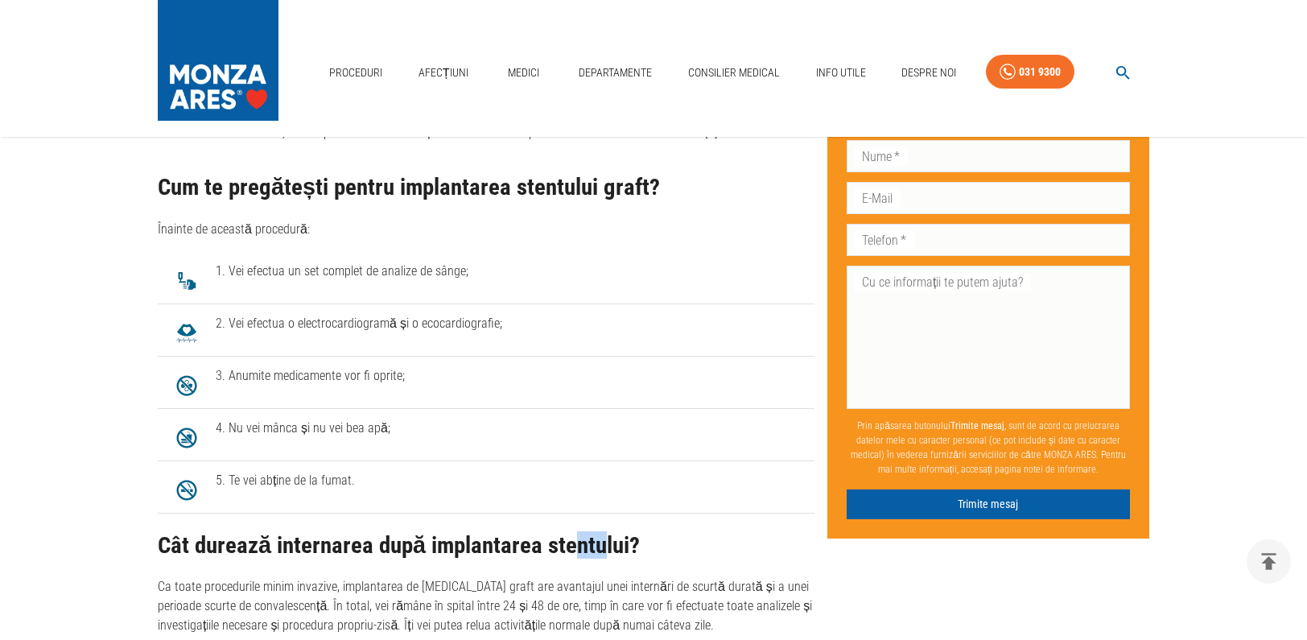
click at [594, 543] on h2 "Cât durează internarea după implantarea stentului?" at bounding box center [486, 546] width 657 height 26
click at [622, 551] on h2 "Cât durează internarea după implantarea stentului?" at bounding box center [486, 546] width 657 height 26
drag, startPoint x: 598, startPoint y: 545, endPoint x: 619, endPoint y: 547, distance: 21.0
click at [619, 547] on h2 "Cât durează internarea după implantarea stentului?" at bounding box center [486, 546] width 657 height 26
drag, startPoint x: 646, startPoint y: 545, endPoint x: 955, endPoint y: 519, distance: 309.4
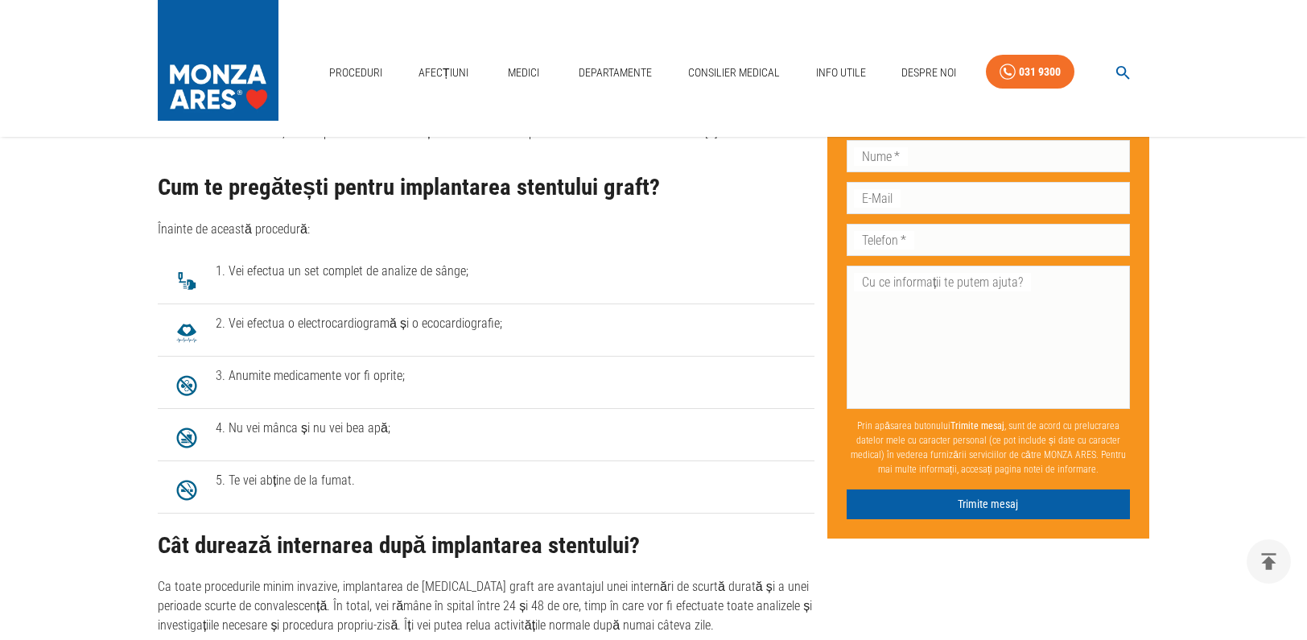
click at [647, 545] on h2 "Cât durează internarea după implantarea stentului?" at bounding box center [486, 546] width 657 height 26
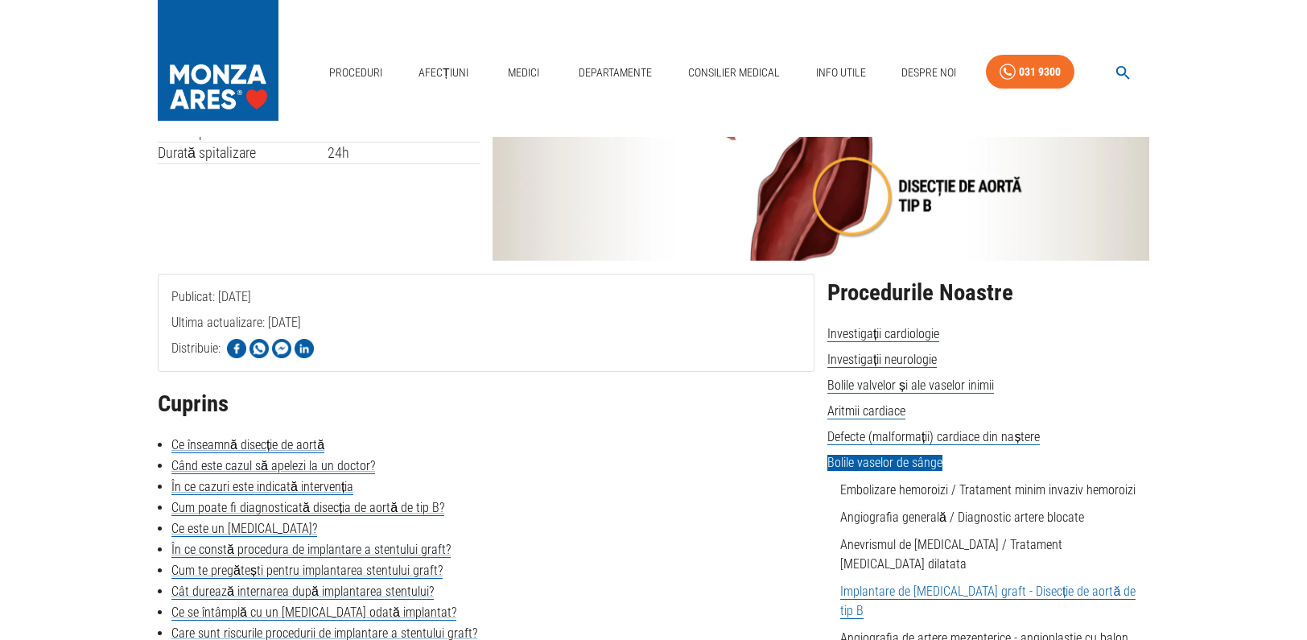
scroll to position [0, 0]
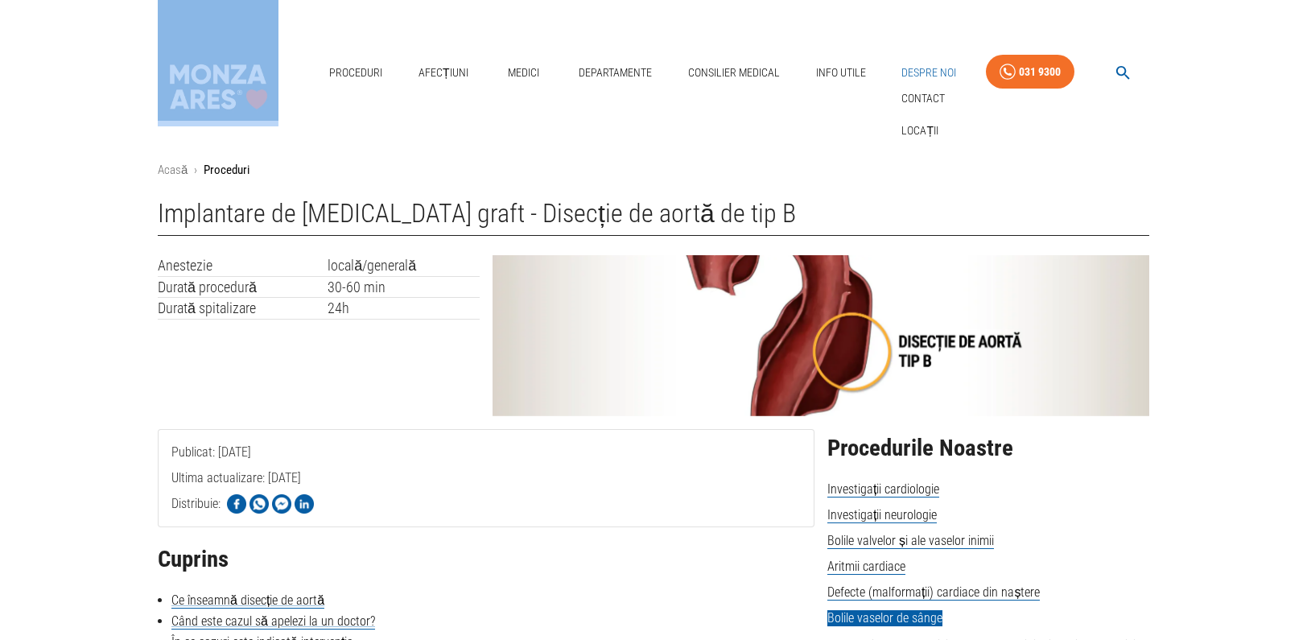
drag, startPoint x: 485, startPoint y: 72, endPoint x: 937, endPoint y: 71, distance: 452.4
click at [937, 71] on div "Proceduri Afecțiuni Medici Departamente Consilier Medical Info Utile Despre Noi…" at bounding box center [653, 68] width 1307 height 137
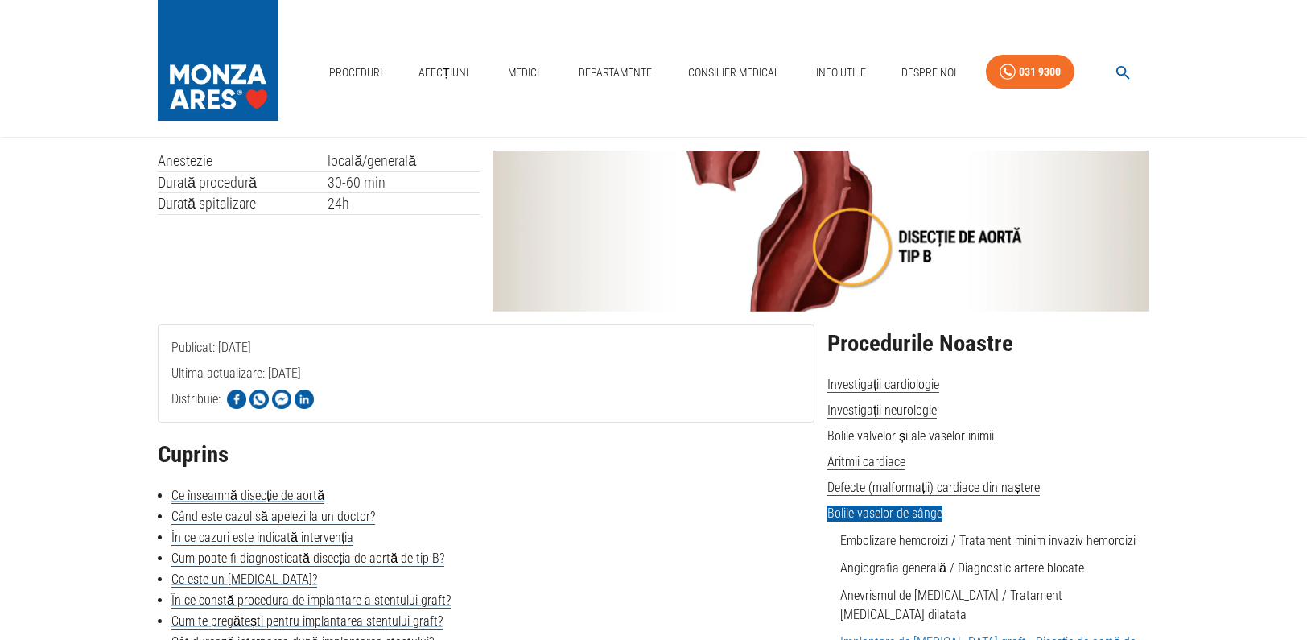
scroll to position [116, 0]
